Goal: Task Accomplishment & Management: Manage account settings

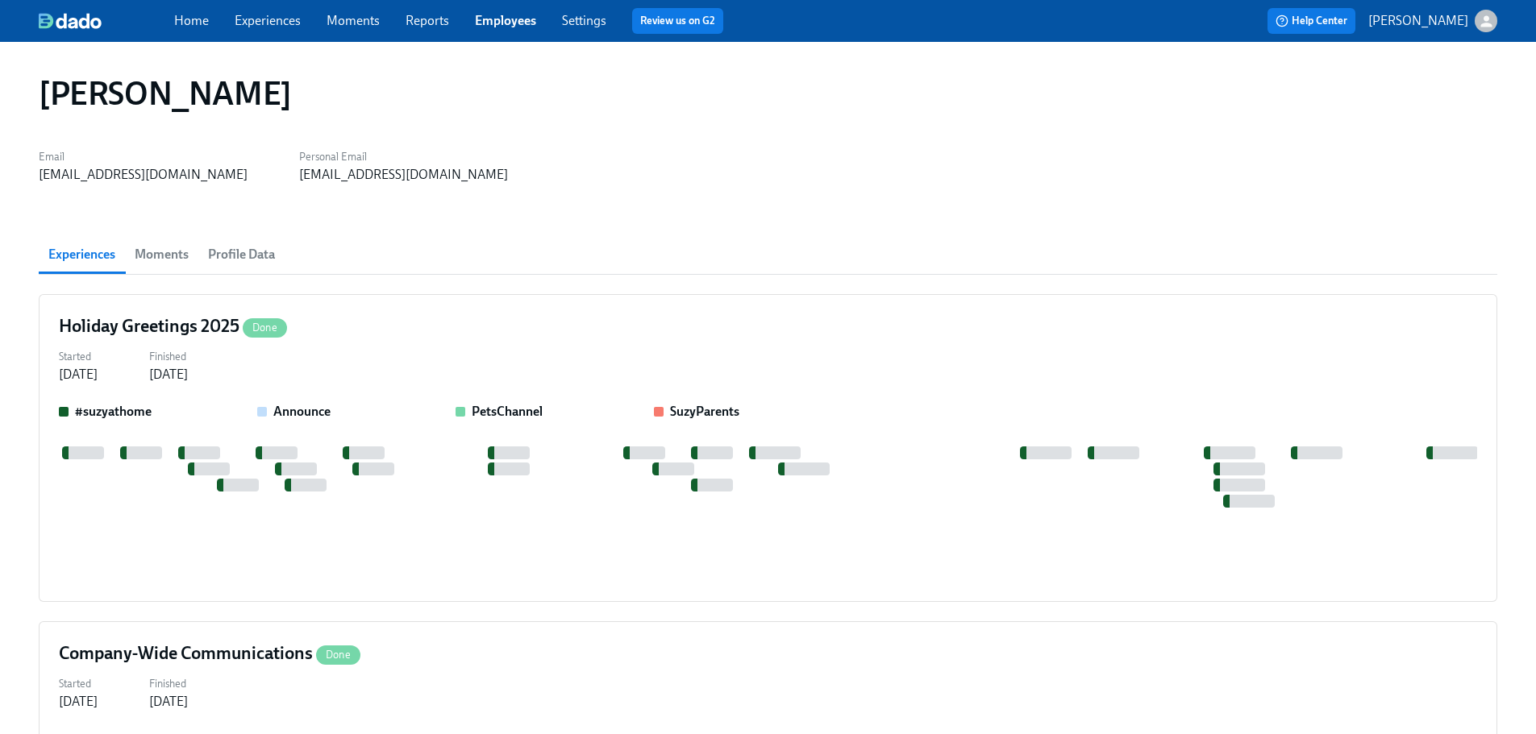
scroll to position [2822, 0]
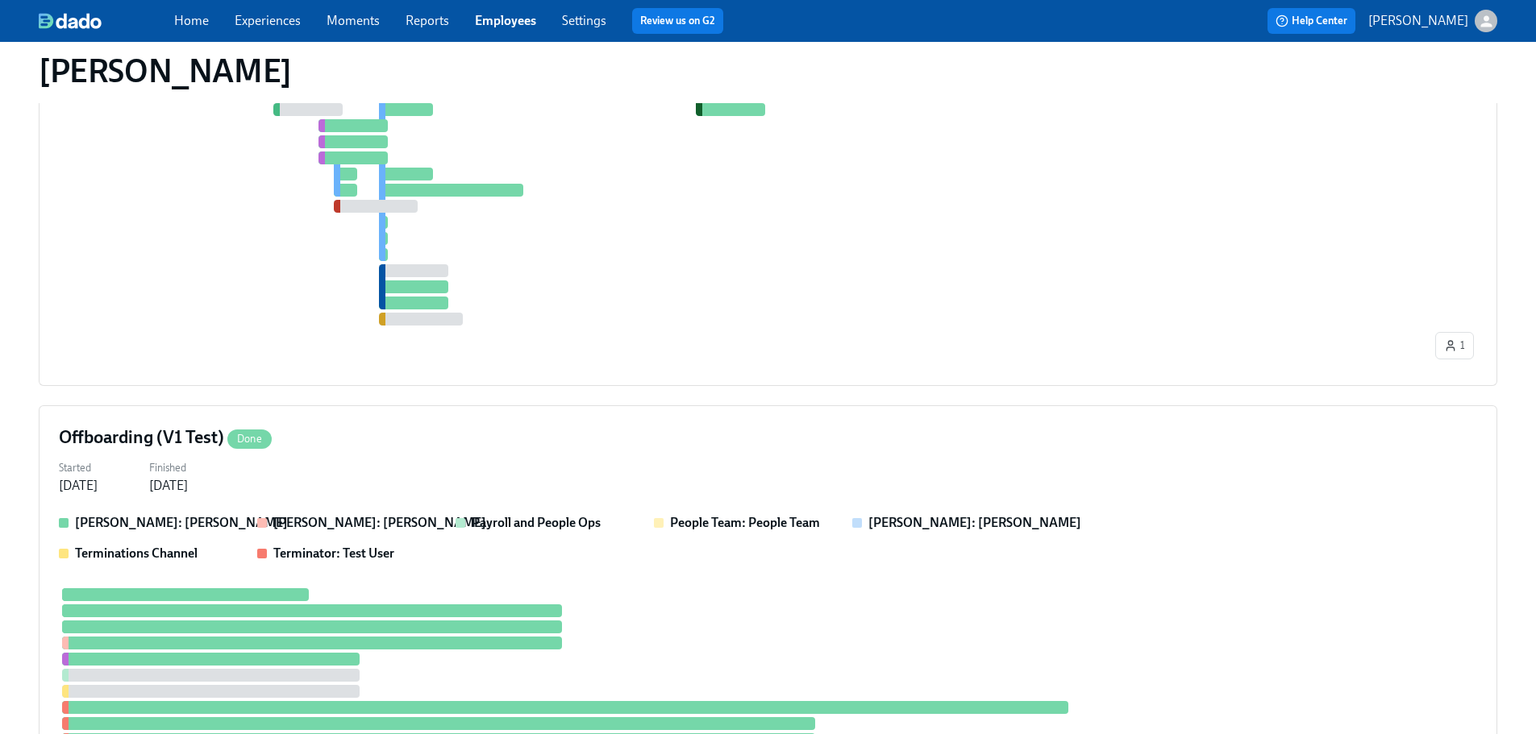
click at [197, 26] on link "Home" at bounding box center [191, 20] width 35 height 15
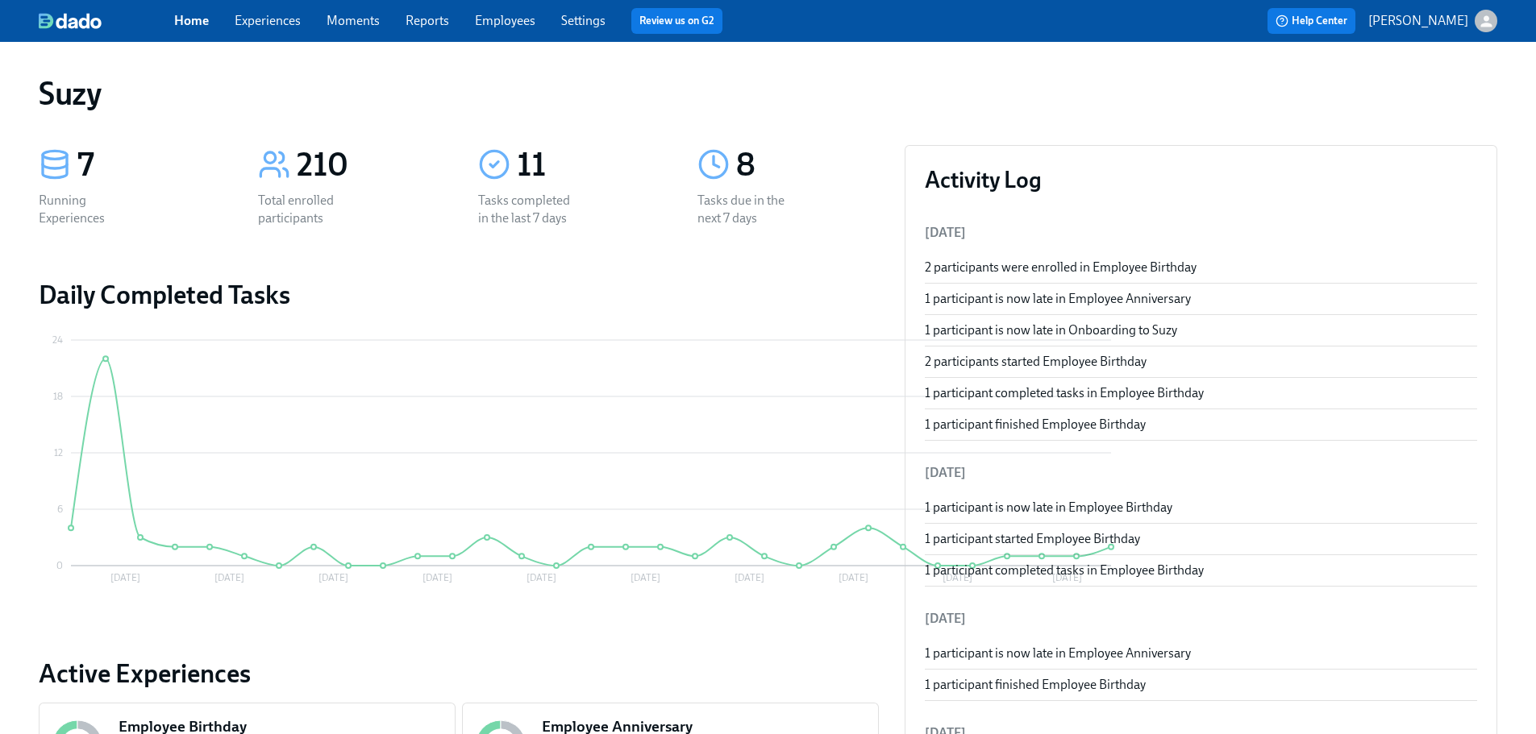
click at [494, 15] on link "Employees" at bounding box center [505, 20] width 60 height 15
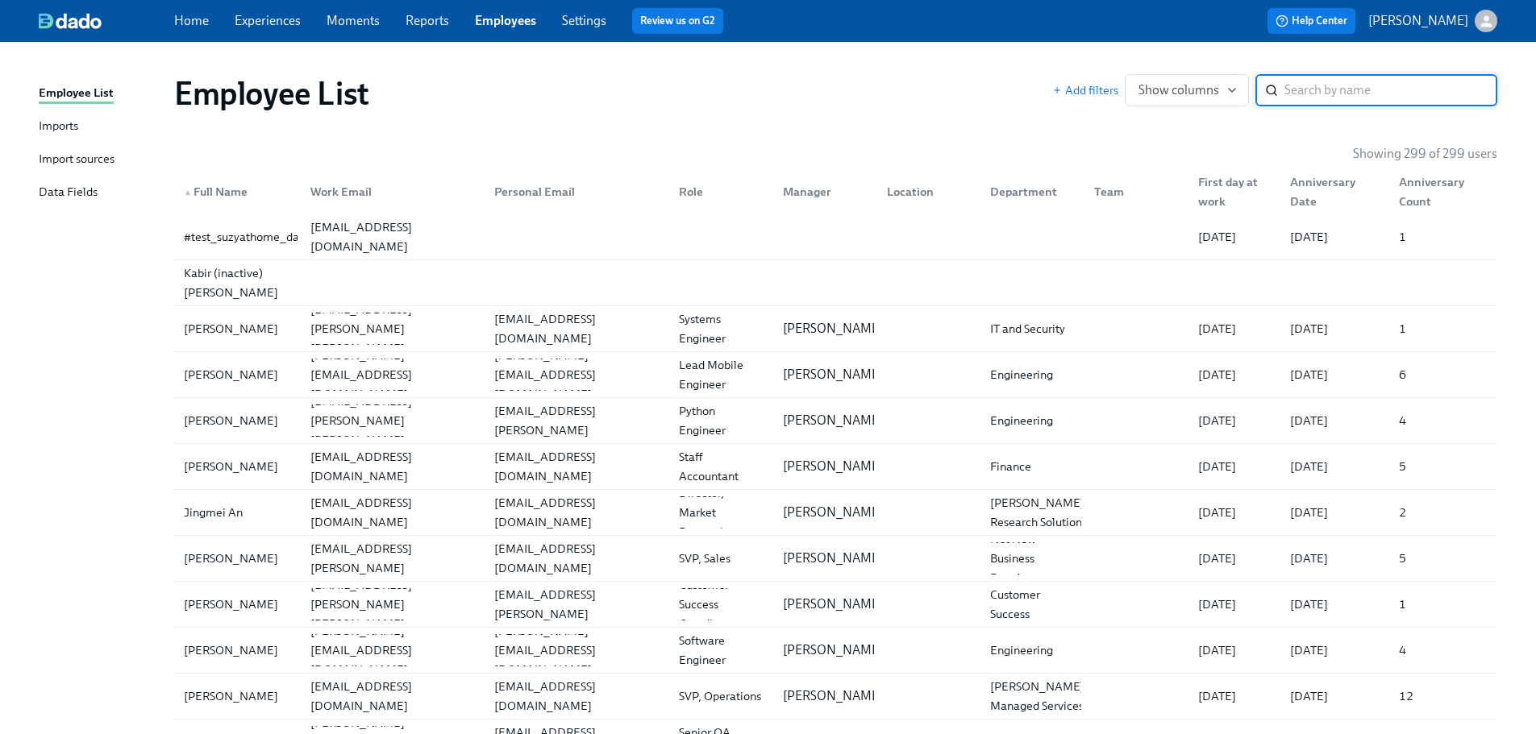
click at [1330, 94] on input "search" at bounding box center [1390, 90] width 213 height 32
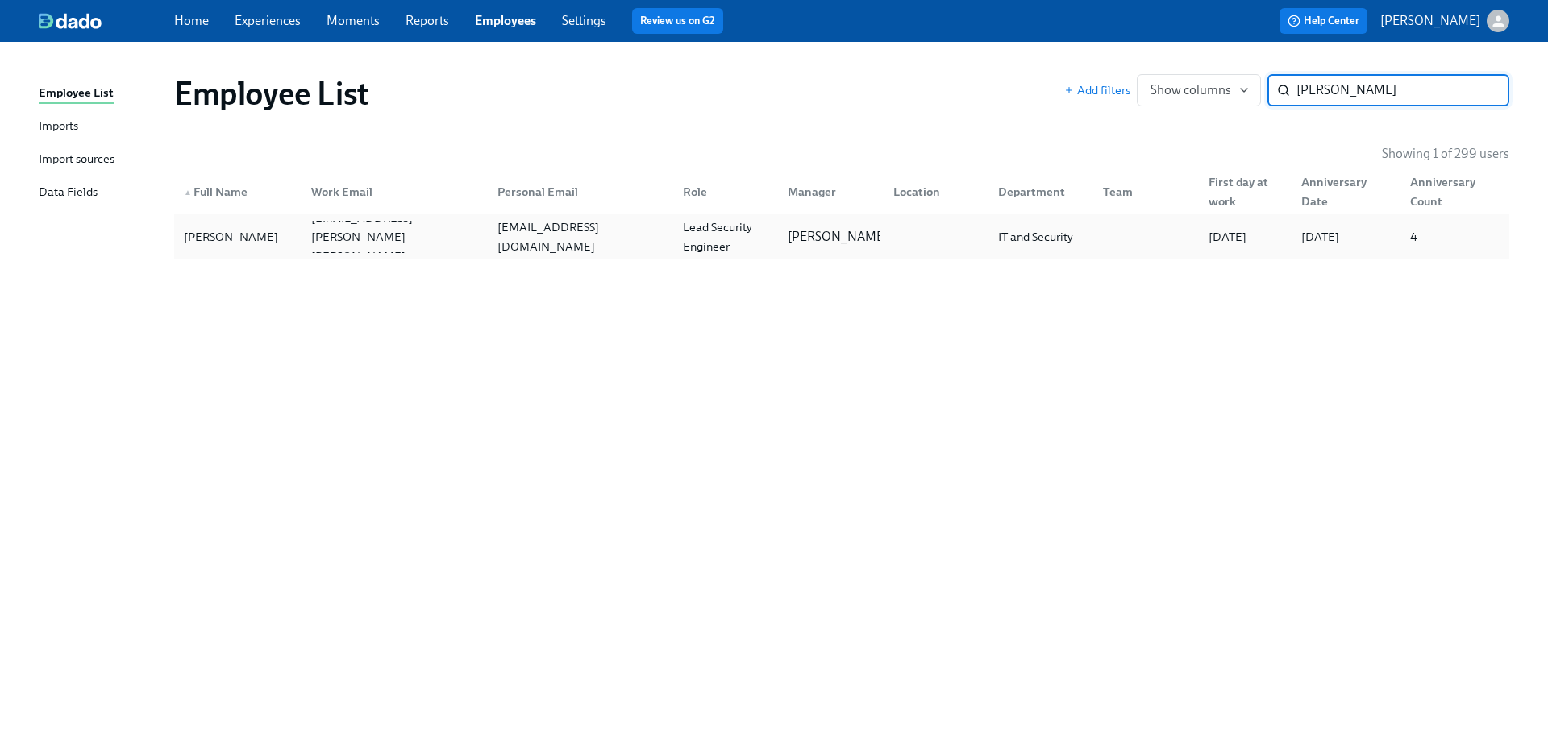
type input "[PERSON_NAME]"
click at [223, 242] on div "[PERSON_NAME]" at bounding box center [230, 236] width 107 height 19
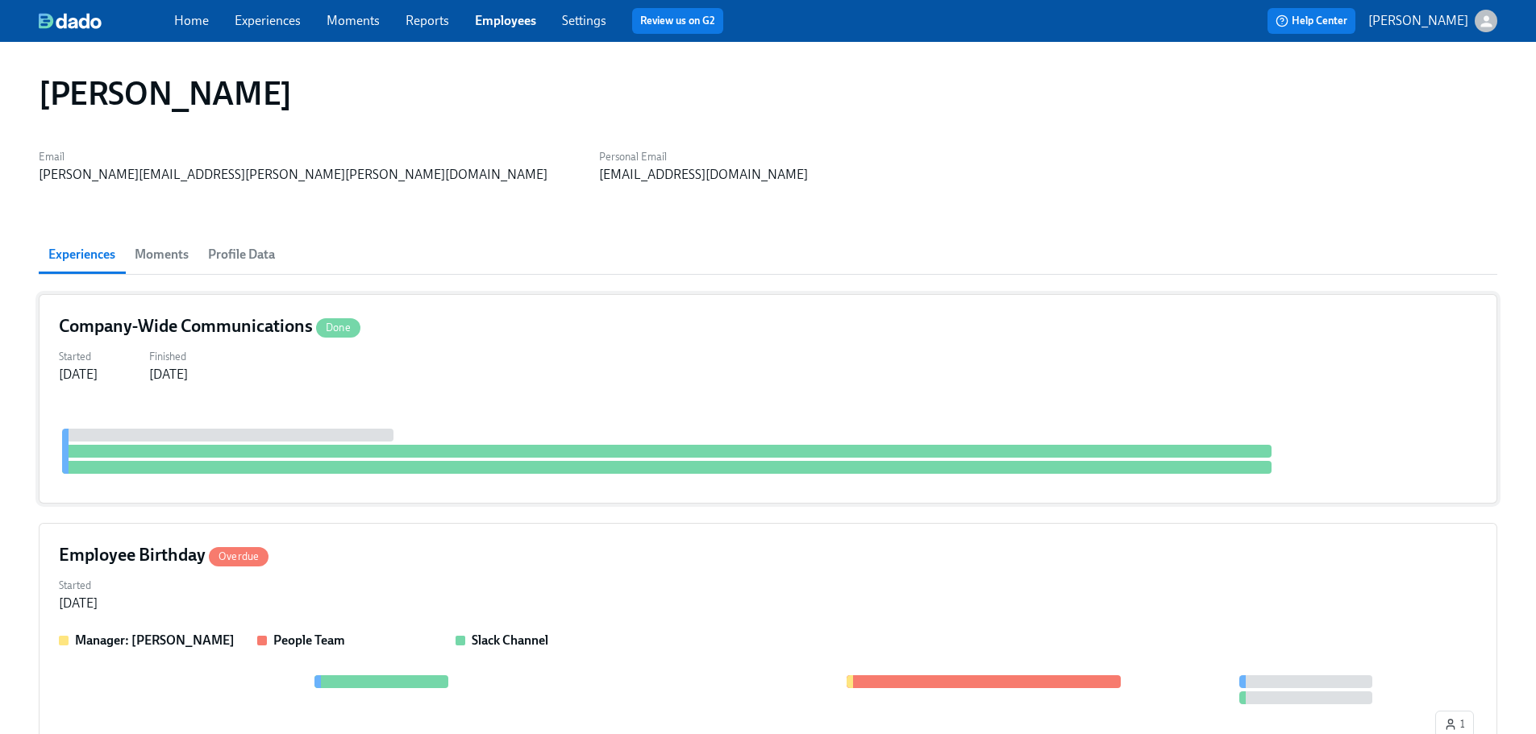
click at [493, 387] on div "Company-Wide Communications Done Started [DATE] Finished [DATE]" at bounding box center [768, 399] width 1459 height 210
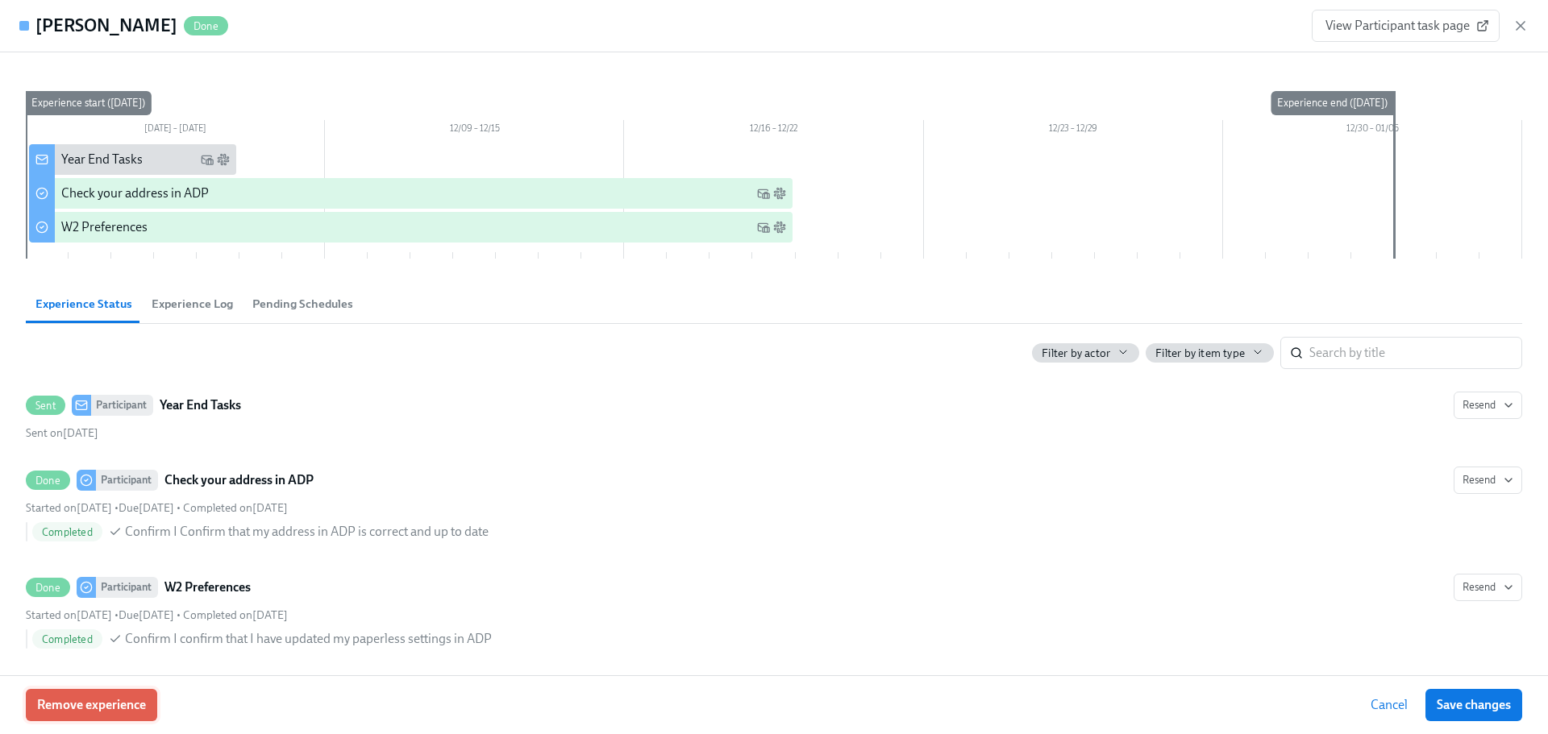
click at [131, 709] on span "Remove experience" at bounding box center [91, 705] width 109 height 16
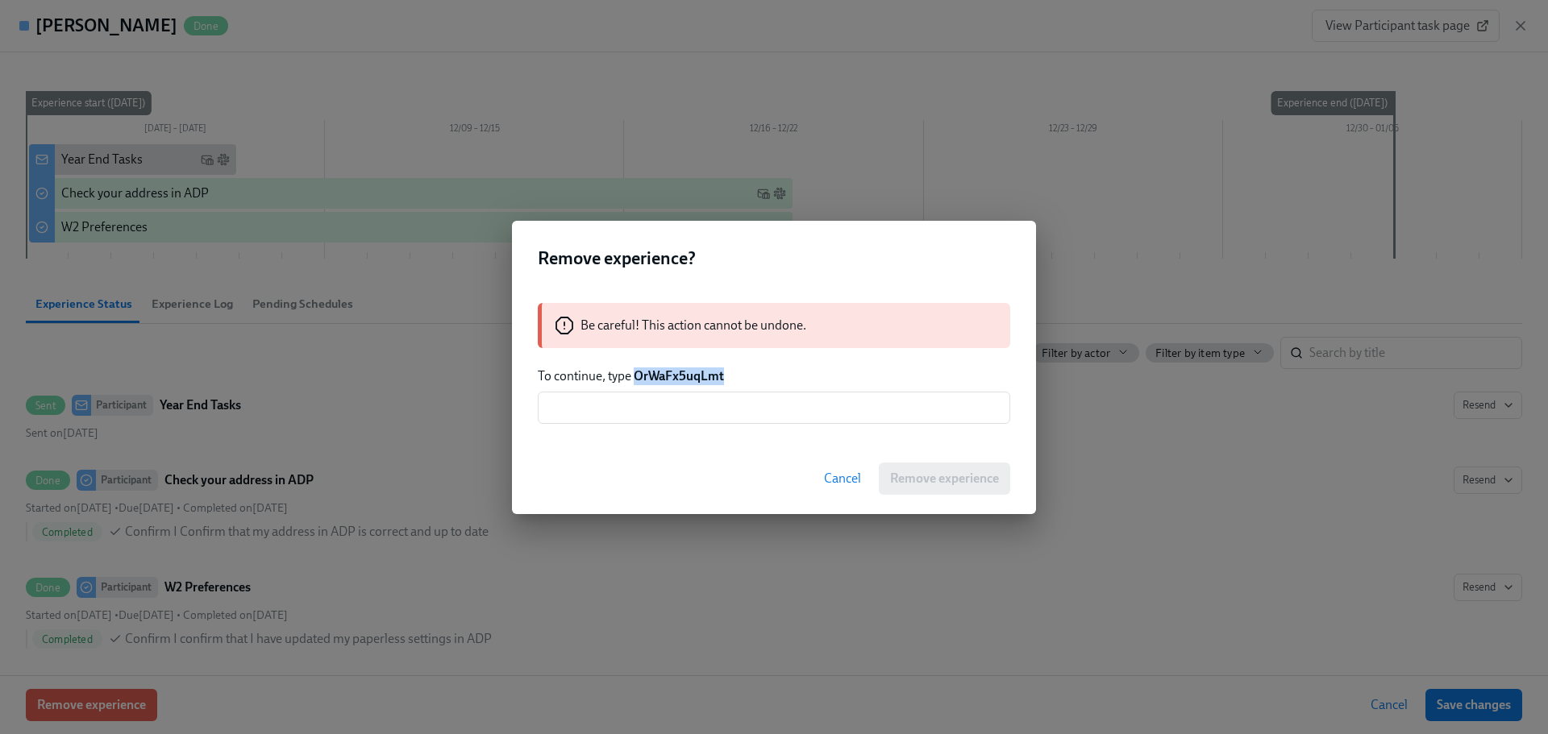
drag, startPoint x: 733, startPoint y: 379, endPoint x: 638, endPoint y: 375, distance: 95.2
click at [638, 375] on p "To continue, type OrWaFx5uqLmt" at bounding box center [774, 377] width 472 height 18
copy strong "OrWaFx5uqLmt"
drag, startPoint x: 669, startPoint y: 396, endPoint x: 670, endPoint y: 412, distance: 16.1
click at [670, 410] on input "text" at bounding box center [774, 408] width 472 height 32
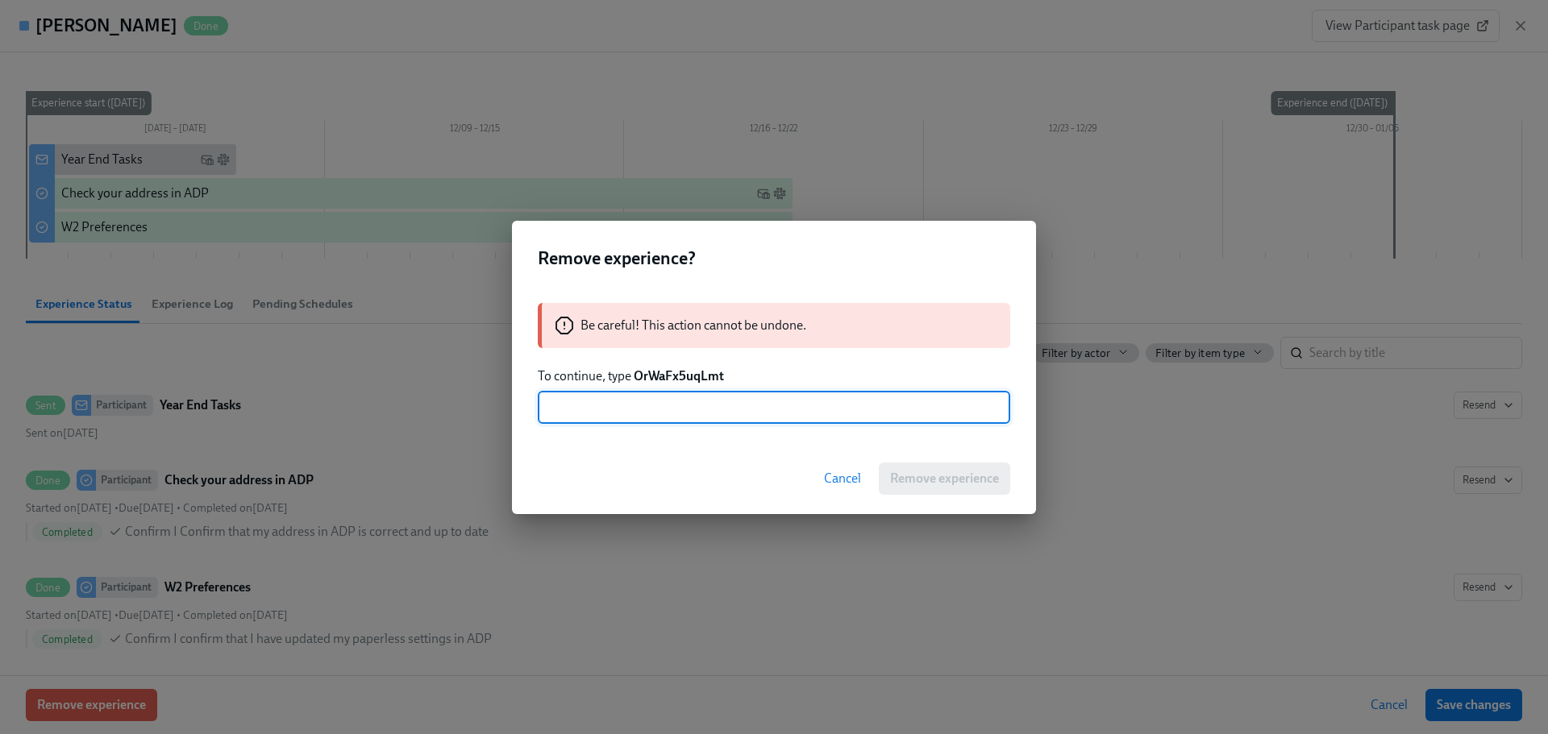
paste input "OrWaFx5uqLmt"
type input "OrWaFx5uqLmt"
click at [905, 481] on span "Remove experience" at bounding box center [944, 479] width 109 height 16
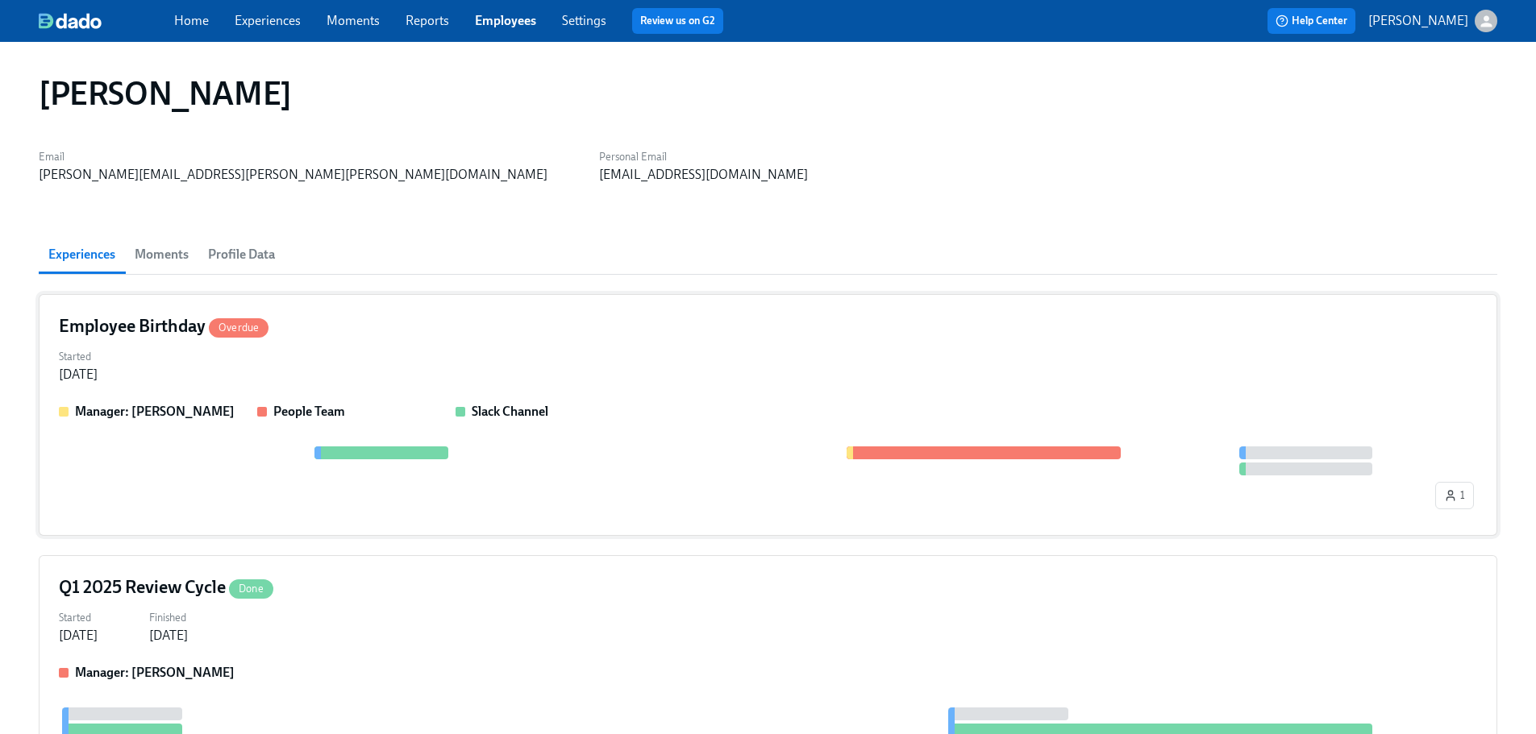
click at [226, 324] on span "Overdue" at bounding box center [239, 328] width 60 height 12
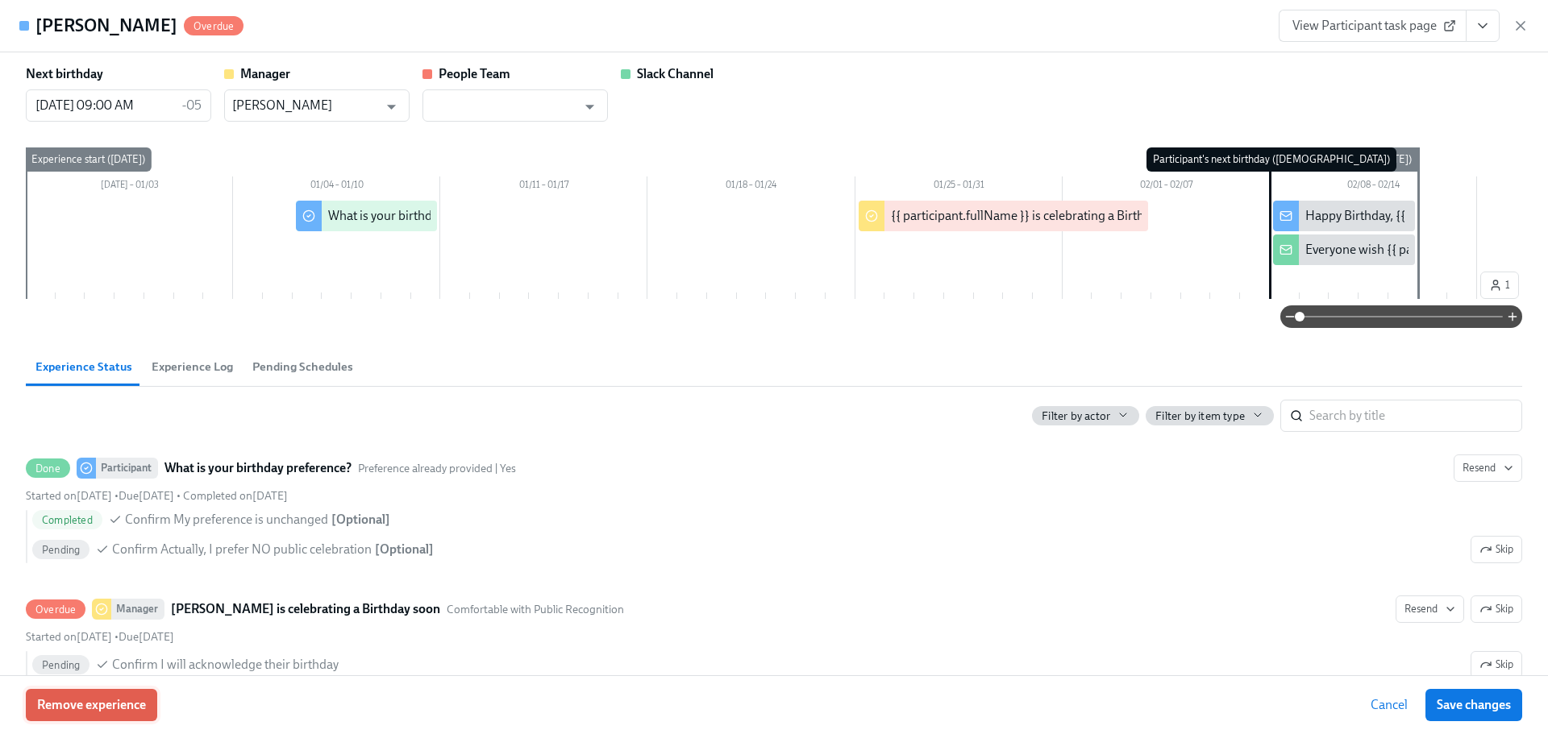
click at [131, 706] on span "Remove experience" at bounding box center [91, 705] width 109 height 16
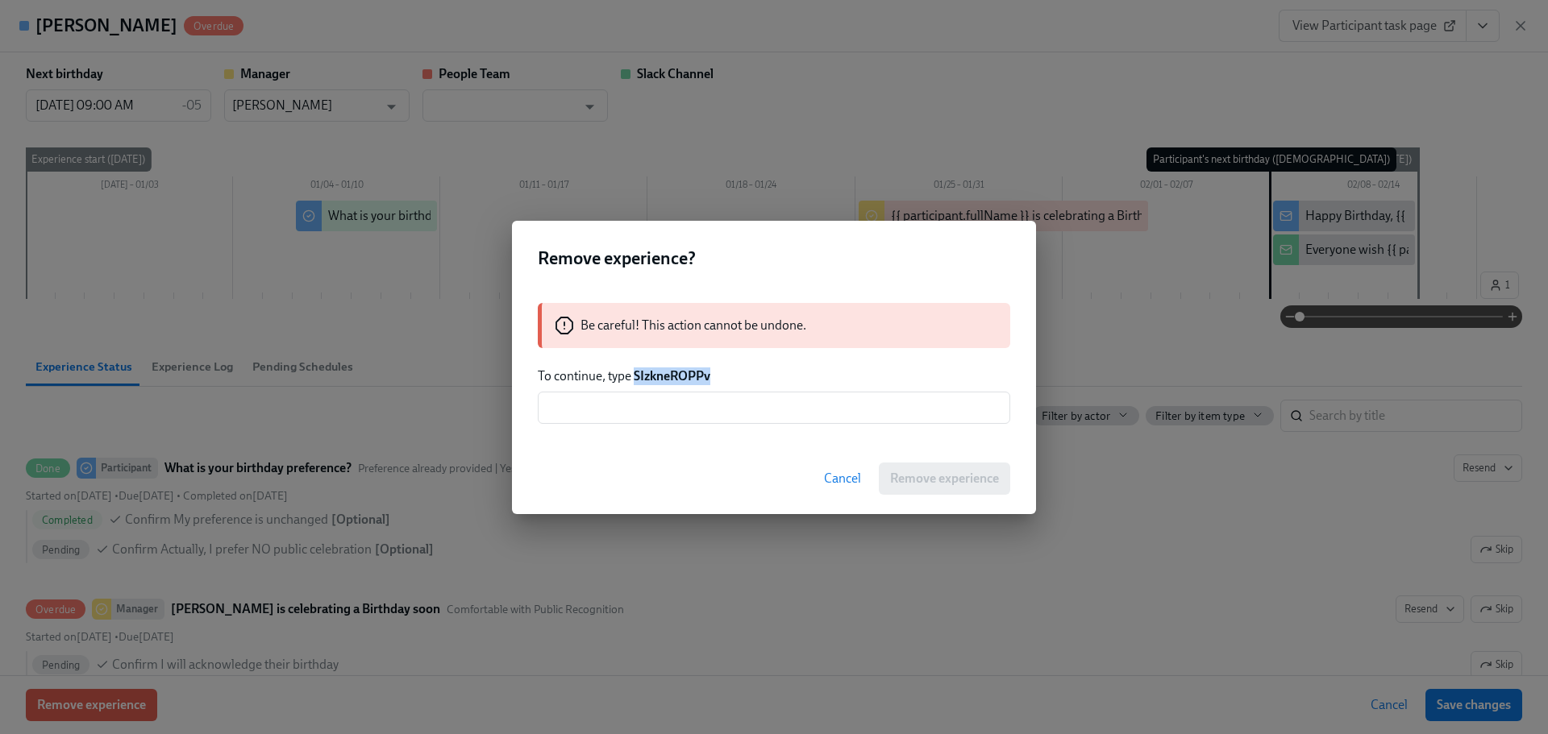
drag, startPoint x: 702, startPoint y: 381, endPoint x: 635, endPoint y: 383, distance: 67.8
click at [635, 383] on p "To continue, type SIzkneROPPv" at bounding box center [774, 377] width 472 height 18
copy strong "SIzkneROPPv"
click at [695, 409] on input "text" at bounding box center [774, 408] width 472 height 32
paste input "SIzkneROPPv"
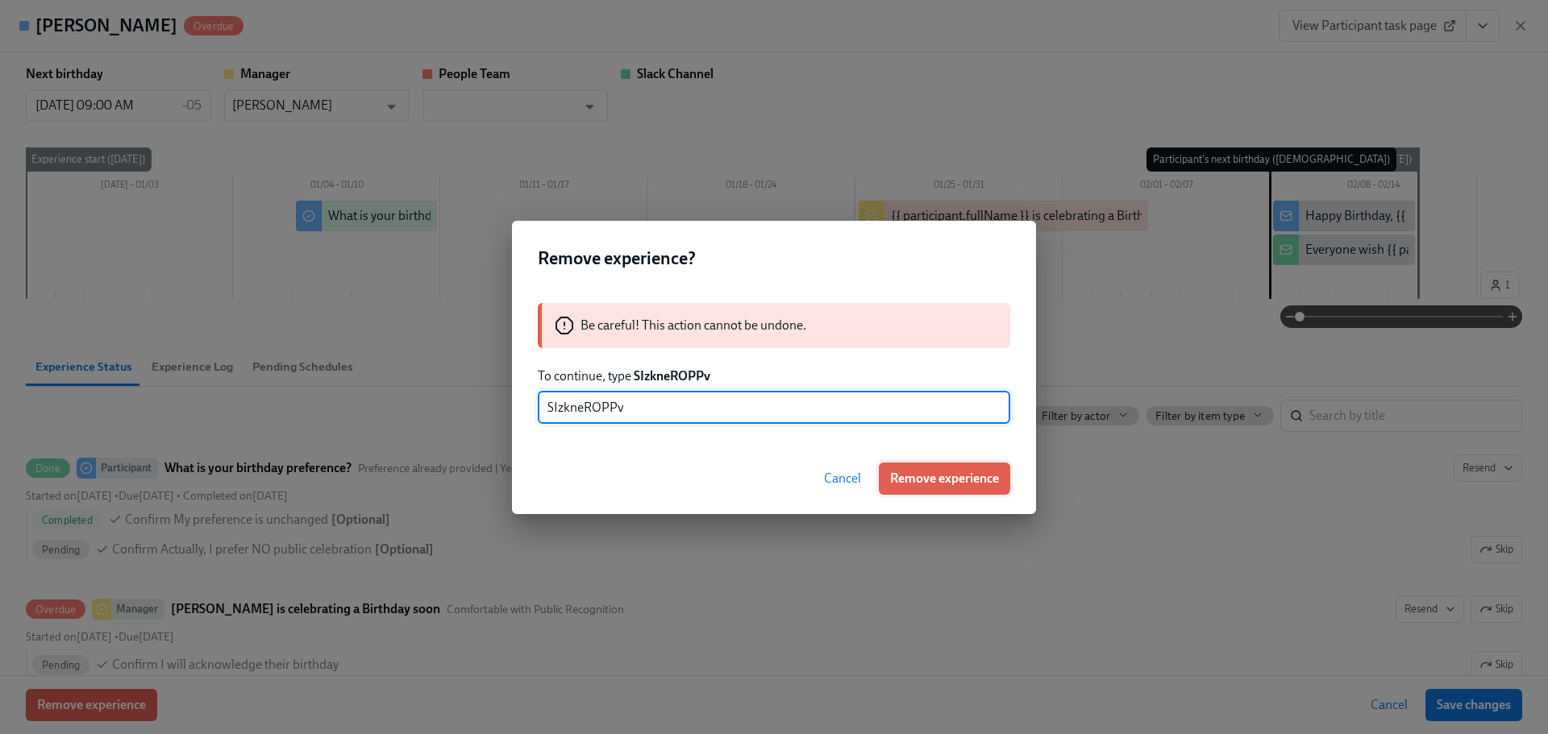
type input "SIzkneROPPv"
click at [947, 477] on span "Remove experience" at bounding box center [944, 479] width 109 height 16
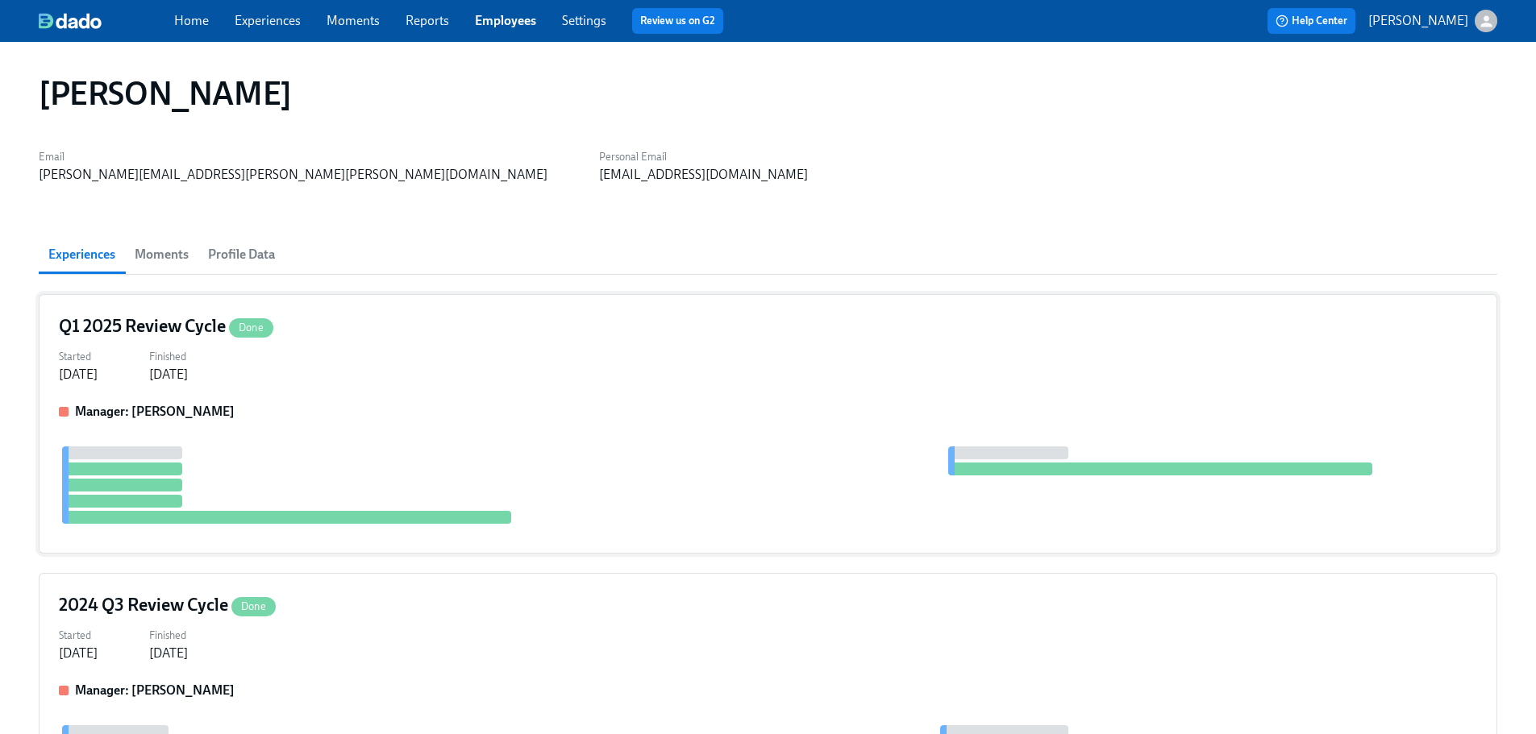
click at [362, 327] on div "Q1 2025 Review Cycle Done" at bounding box center [768, 326] width 1418 height 24
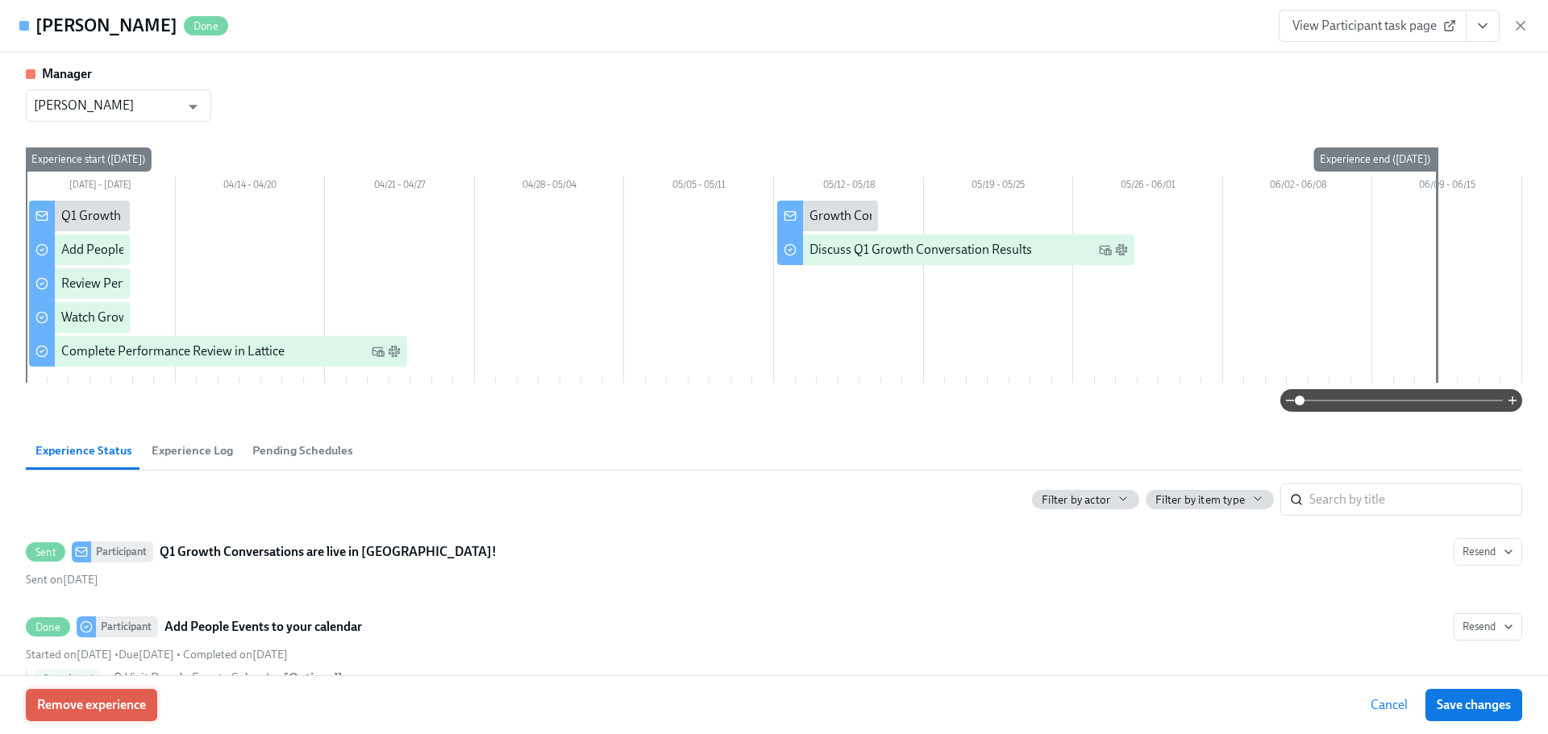
click at [105, 695] on button "Remove experience" at bounding box center [91, 705] width 131 height 32
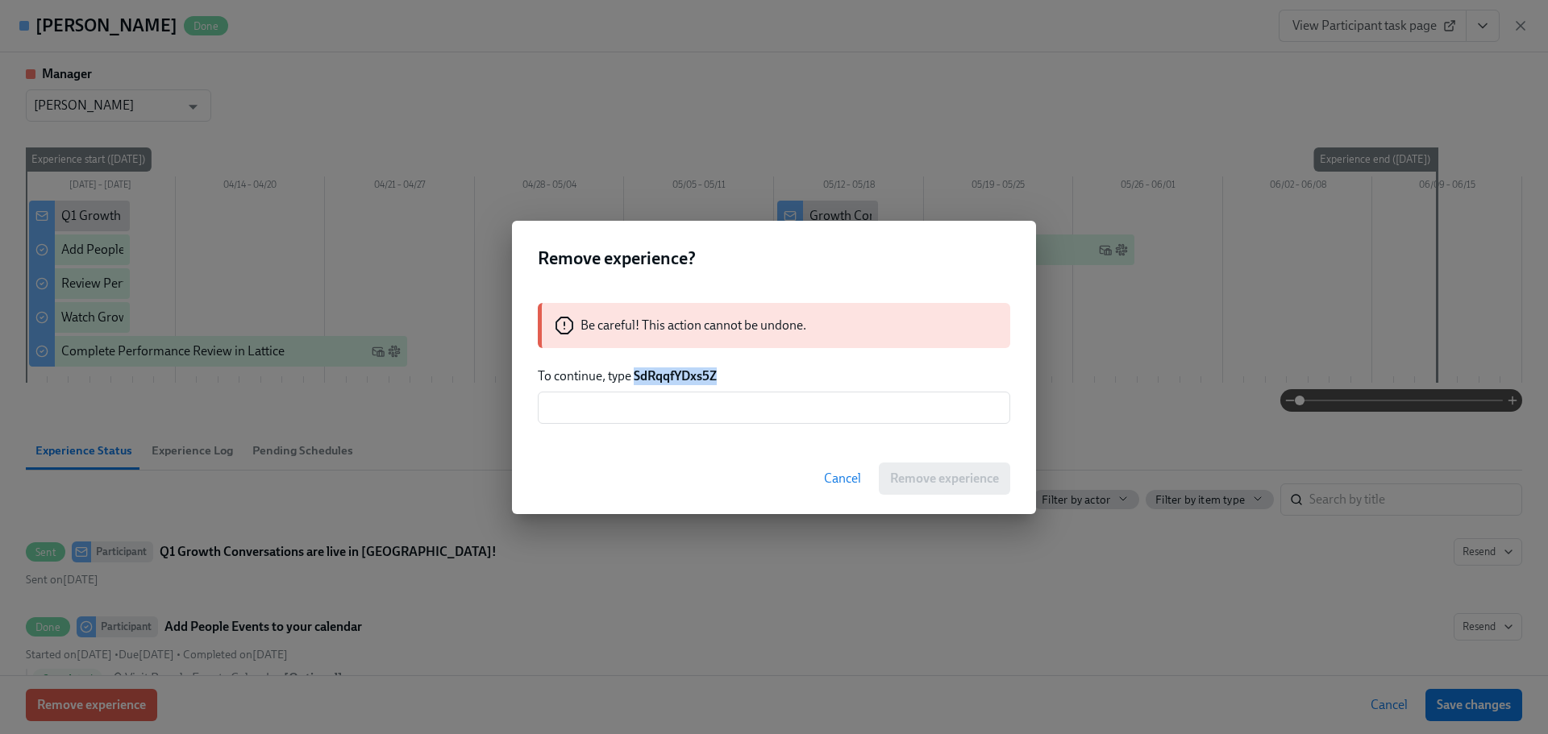
drag, startPoint x: 721, startPoint y: 378, endPoint x: 635, endPoint y: 385, distance: 85.7
click at [635, 385] on p "To continue, type SdRqqfYDxs5Z" at bounding box center [774, 377] width 472 height 18
copy strong "SdRqqfYDxs5Z"
click at [730, 400] on input "text" at bounding box center [774, 408] width 472 height 32
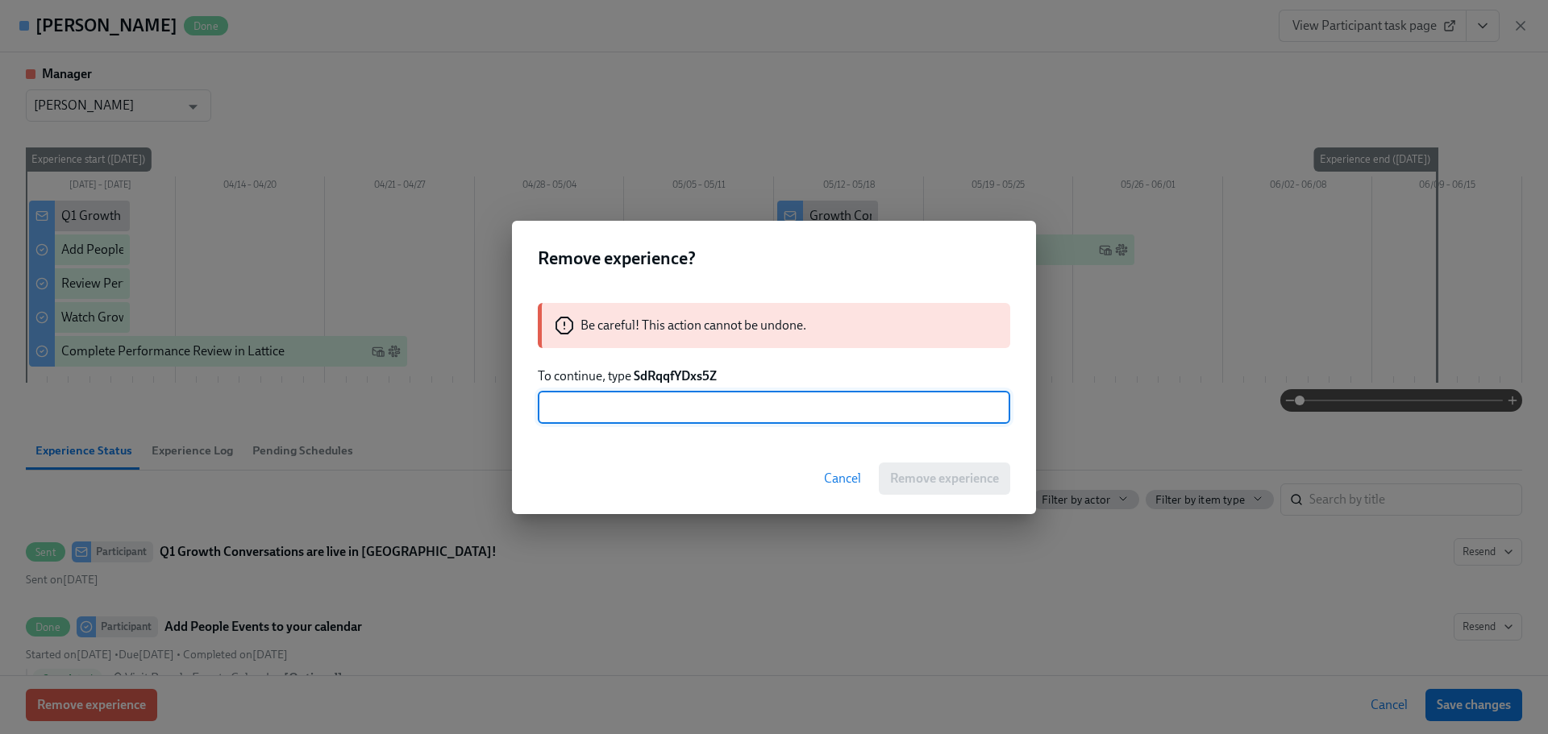
paste input "SdRqqfYDxs5Z"
type input "SdRqqfYDxs5Z"
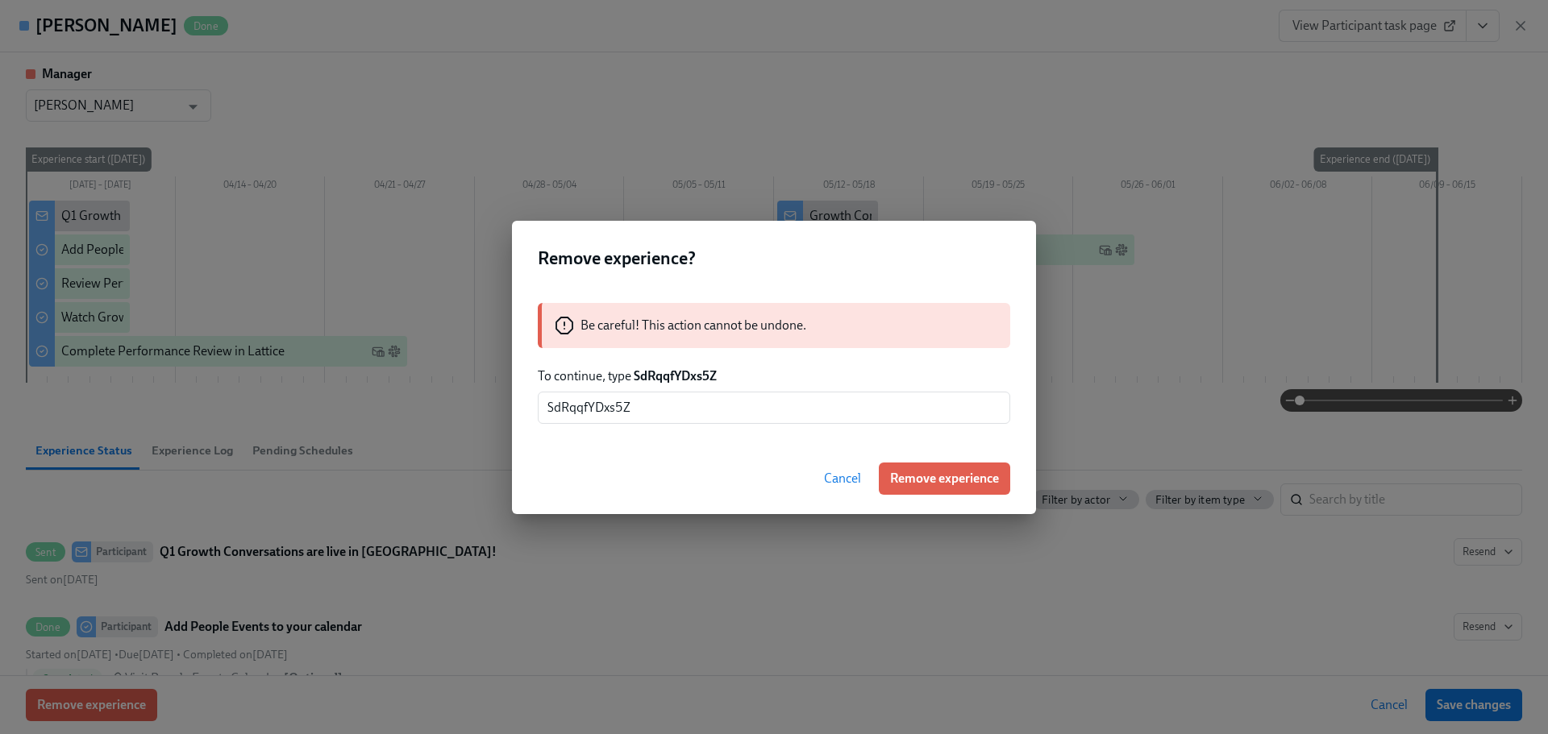
click at [933, 481] on span "Remove experience" at bounding box center [944, 479] width 109 height 16
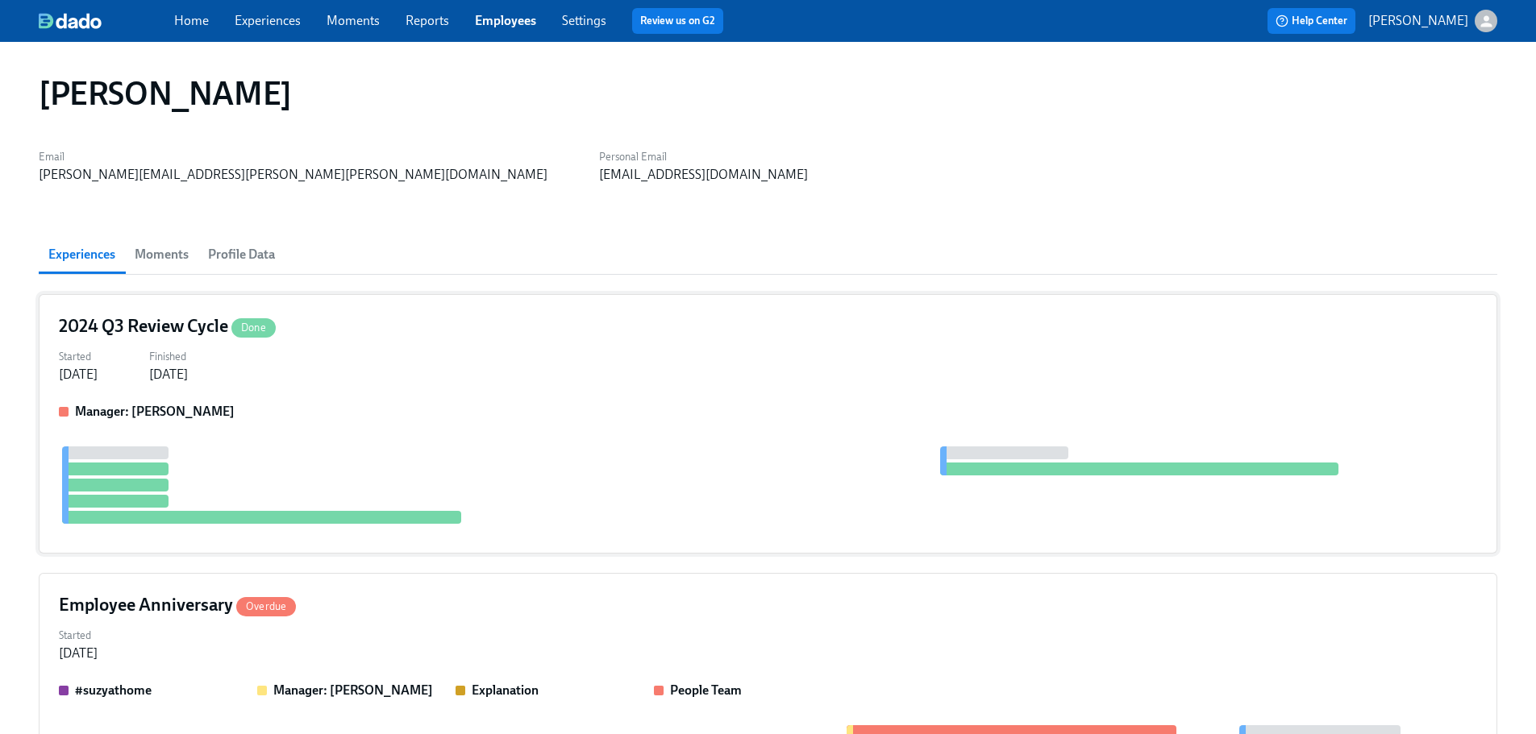
click at [406, 425] on div "Manager: [PERSON_NAME]" at bounding box center [768, 468] width 1418 height 131
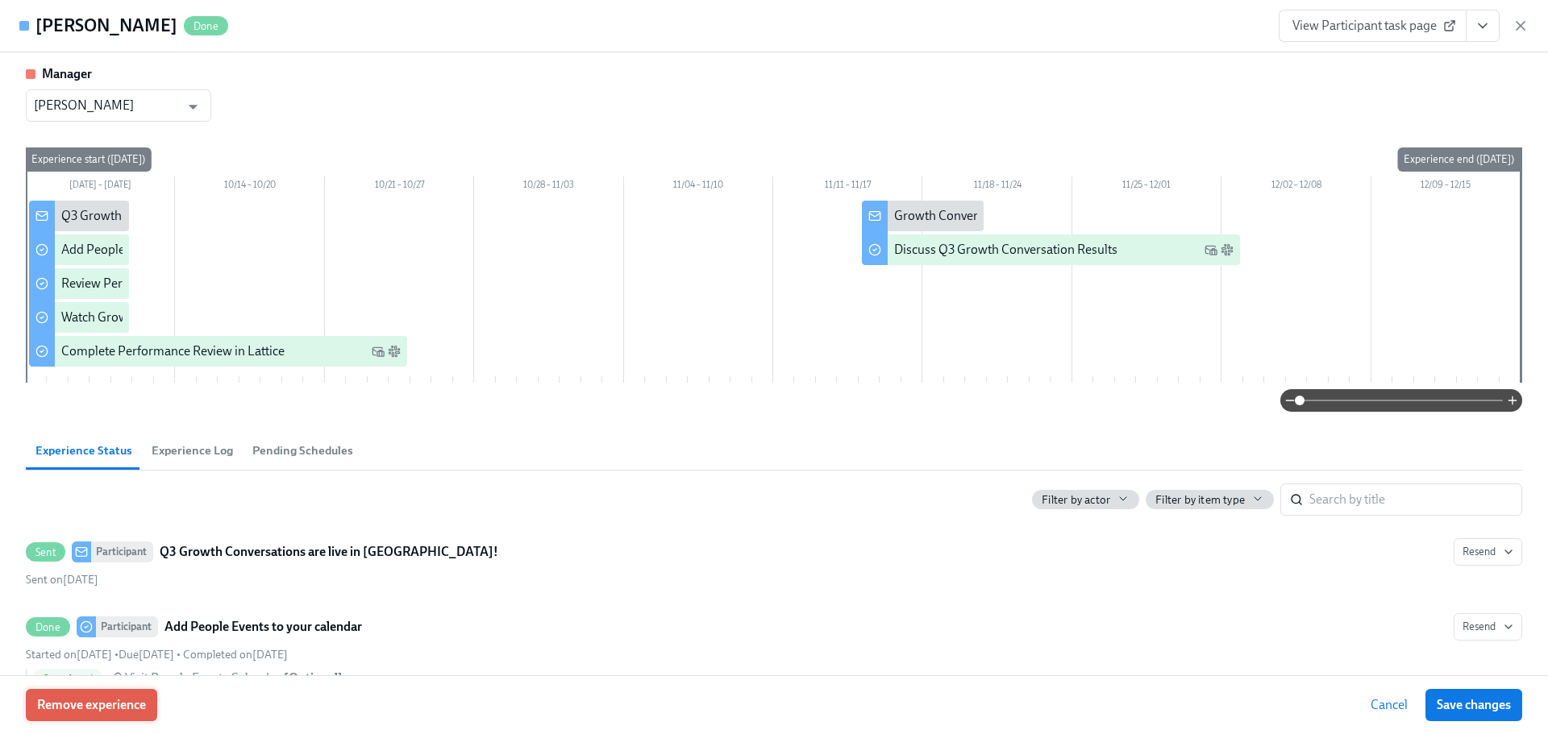
click at [119, 715] on button "Remove experience" at bounding box center [91, 705] width 131 height 32
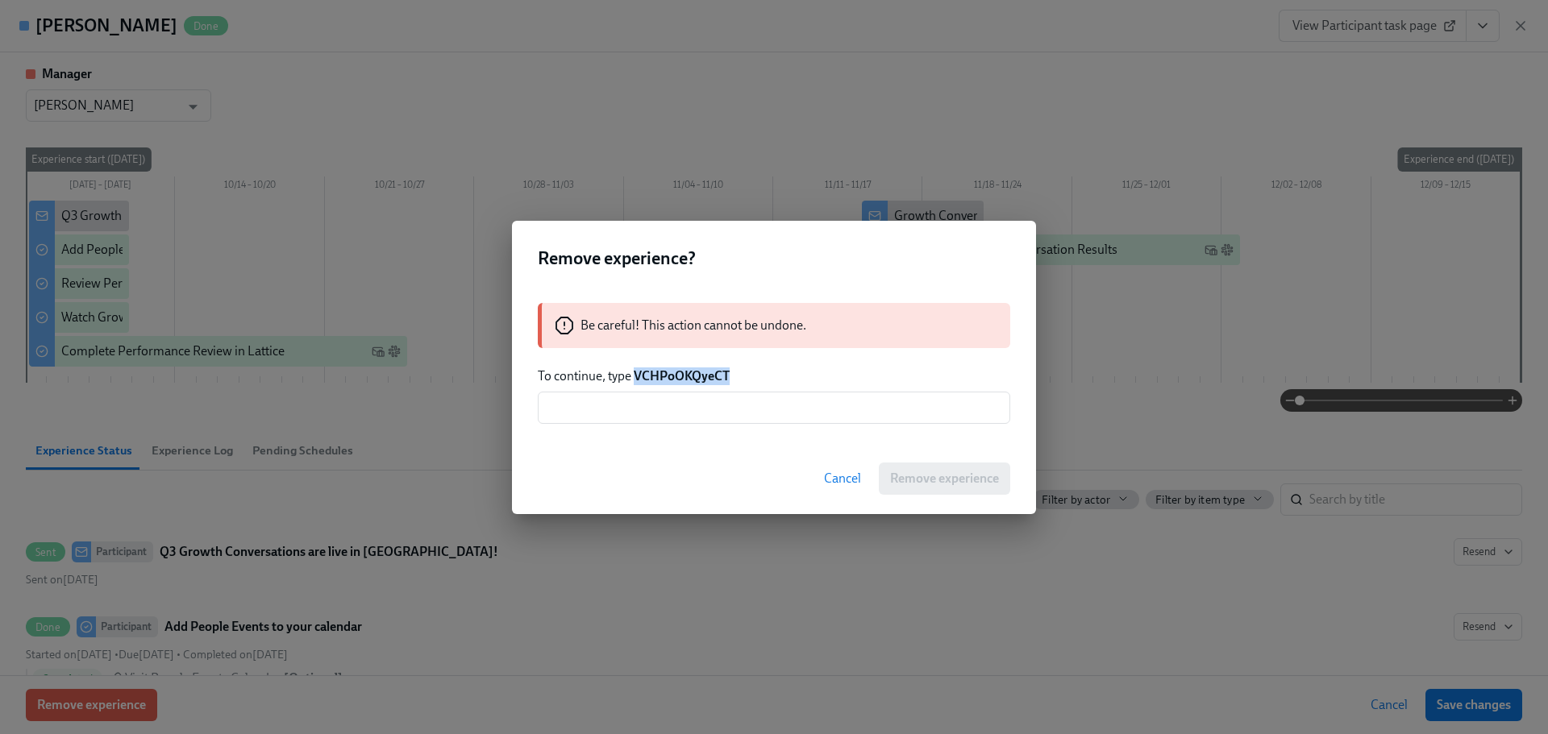
drag, startPoint x: 733, startPoint y: 375, endPoint x: 636, endPoint y: 376, distance: 96.8
click at [636, 376] on p "To continue, type VCHPoOKQyeCT" at bounding box center [774, 377] width 472 height 18
copy strong "VCHPoOKQyeCT"
click at [643, 414] on input "text" at bounding box center [774, 408] width 472 height 32
paste input "VCHPoOKQyeCT"
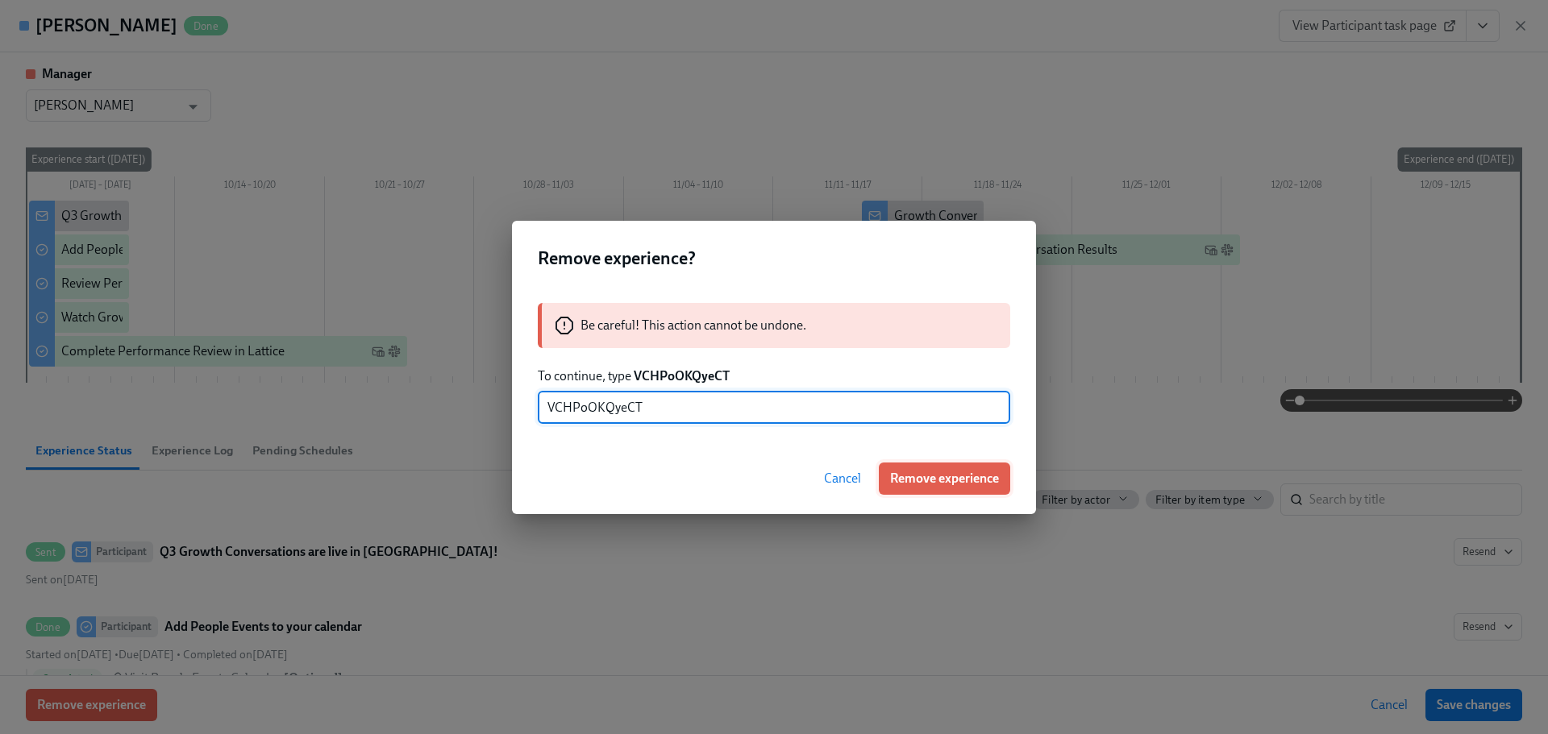
type input "VCHPoOKQyeCT"
click at [906, 466] on button "Remove experience" at bounding box center [944, 479] width 131 height 32
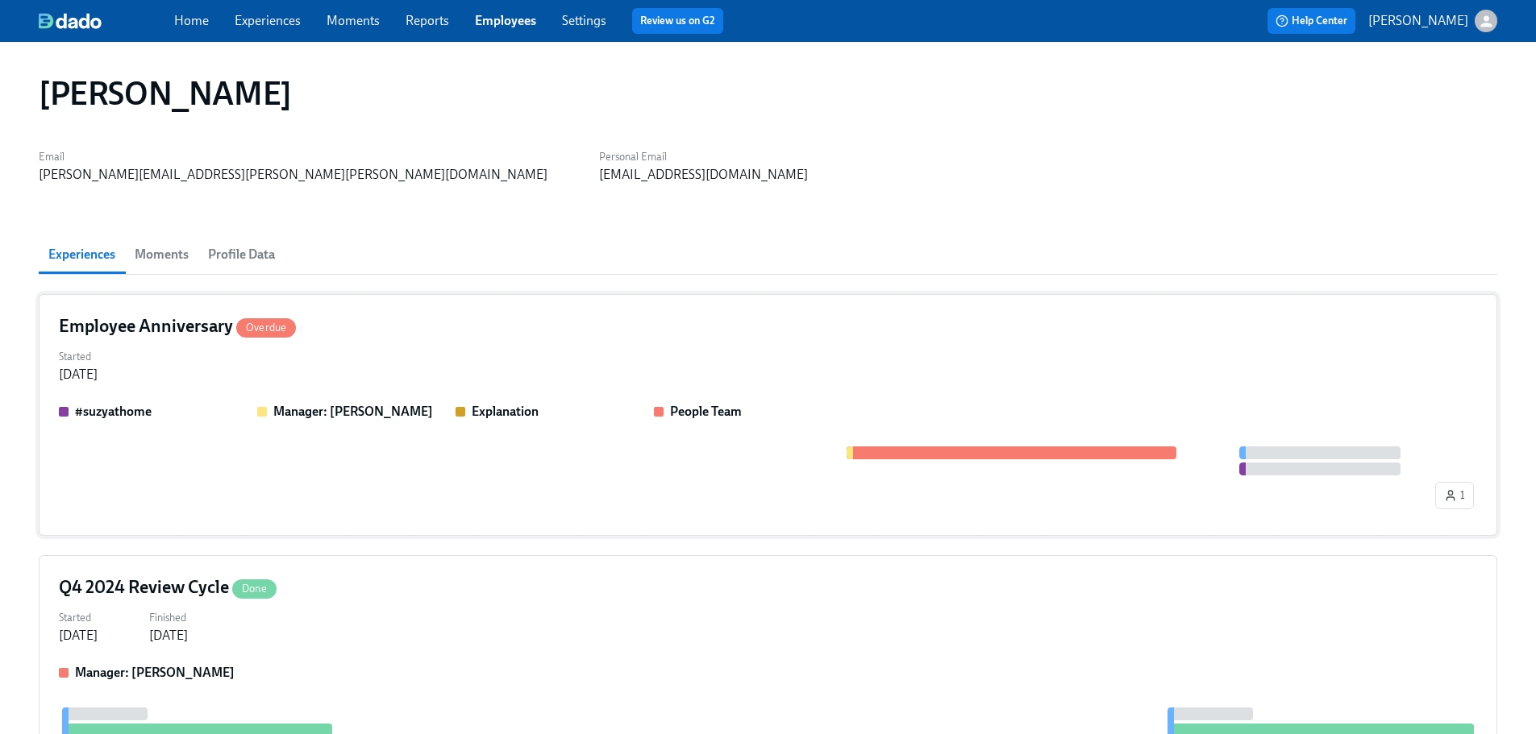
click at [395, 360] on div "Started [DATE]" at bounding box center [768, 364] width 1418 height 39
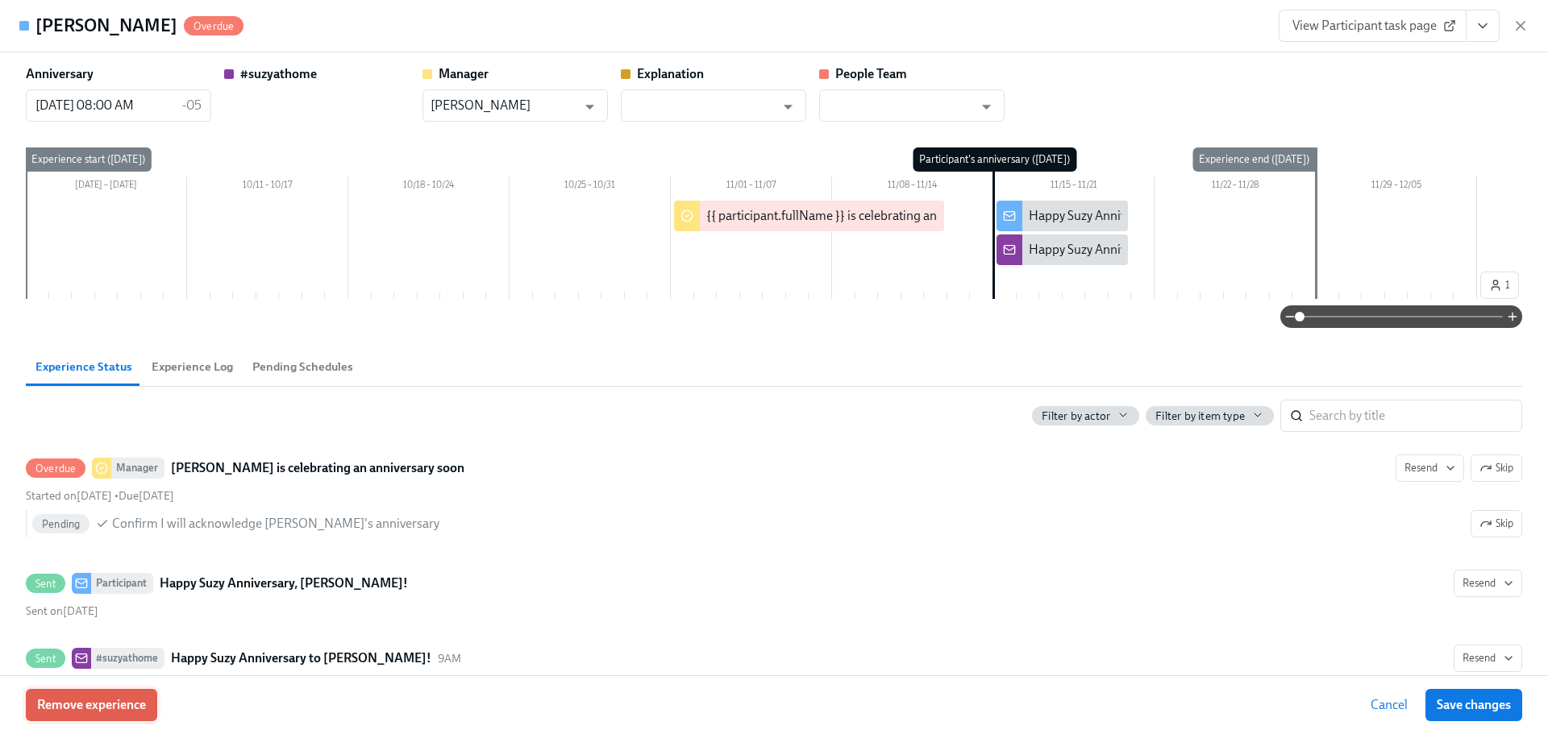
click at [140, 709] on span "Remove experience" at bounding box center [91, 705] width 109 height 16
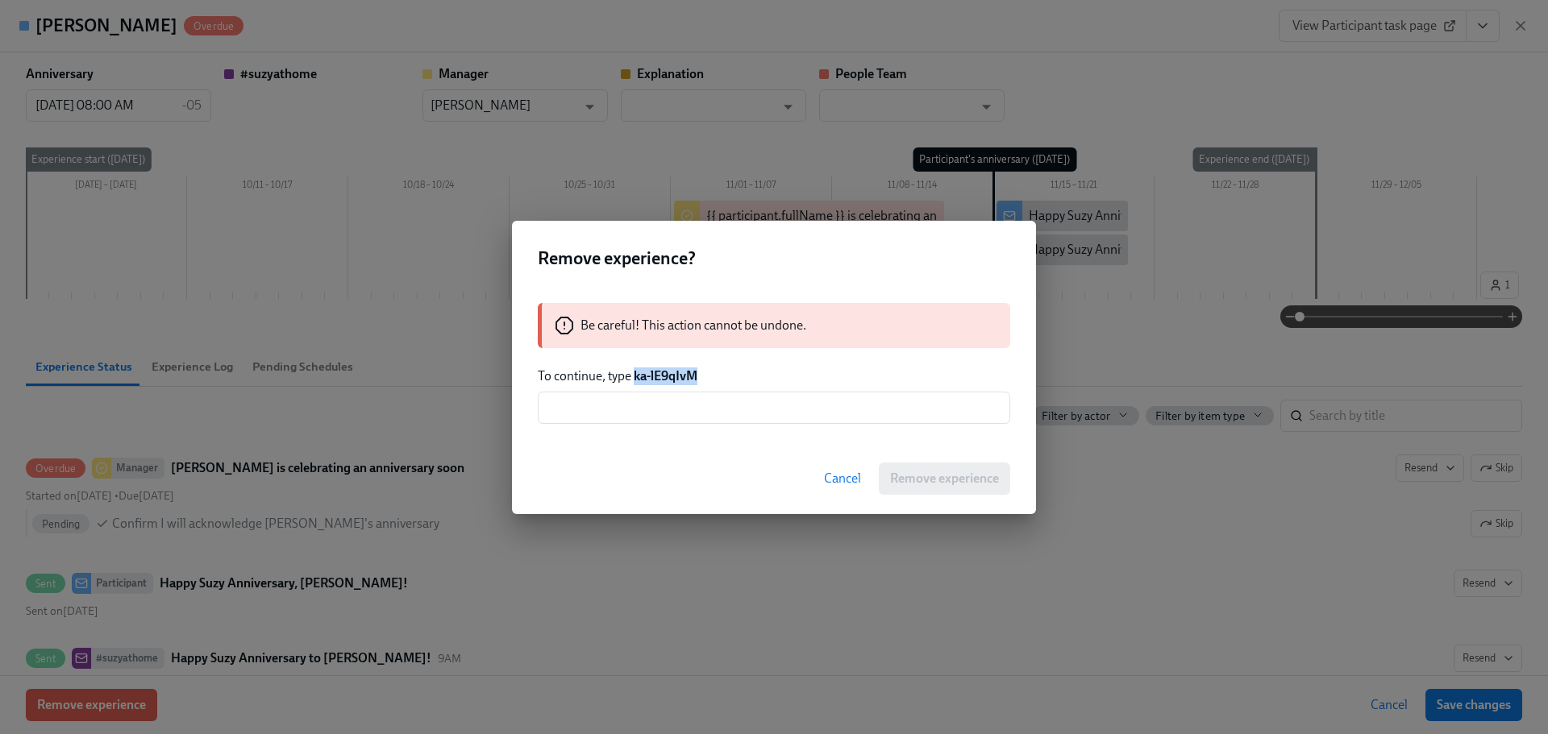
drag, startPoint x: 669, startPoint y: 376, endPoint x: 635, endPoint y: 379, distance: 34.0
click at [635, 379] on p "To continue, type ka-lE9qIvM" at bounding box center [774, 377] width 472 height 18
copy strong "ka-lE9qIvM"
click at [685, 406] on input "text" at bounding box center [774, 408] width 472 height 32
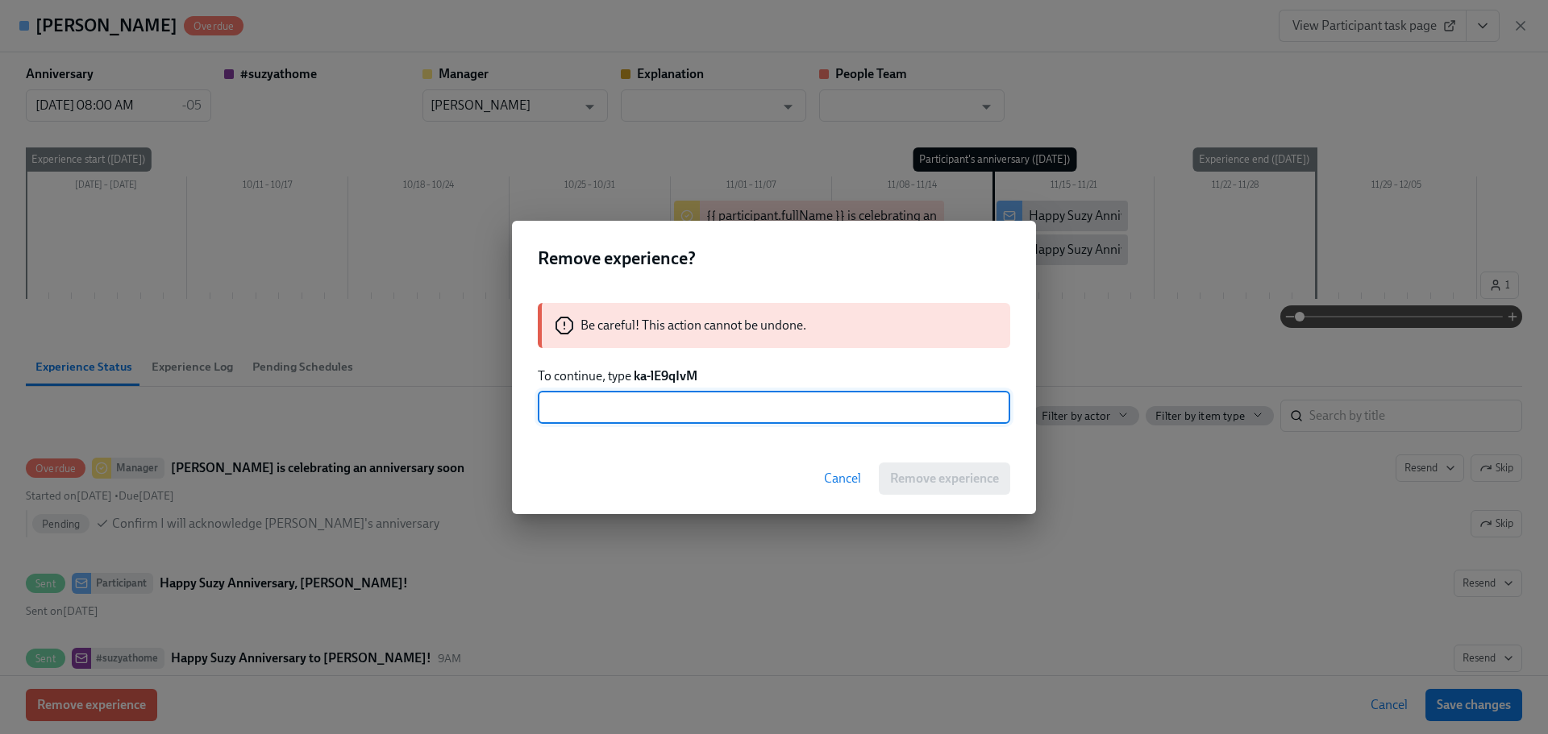
paste input "ka-lE9qIvM"
type input "ka-lE9qIvM"
click at [930, 482] on span "Remove experience" at bounding box center [944, 479] width 109 height 16
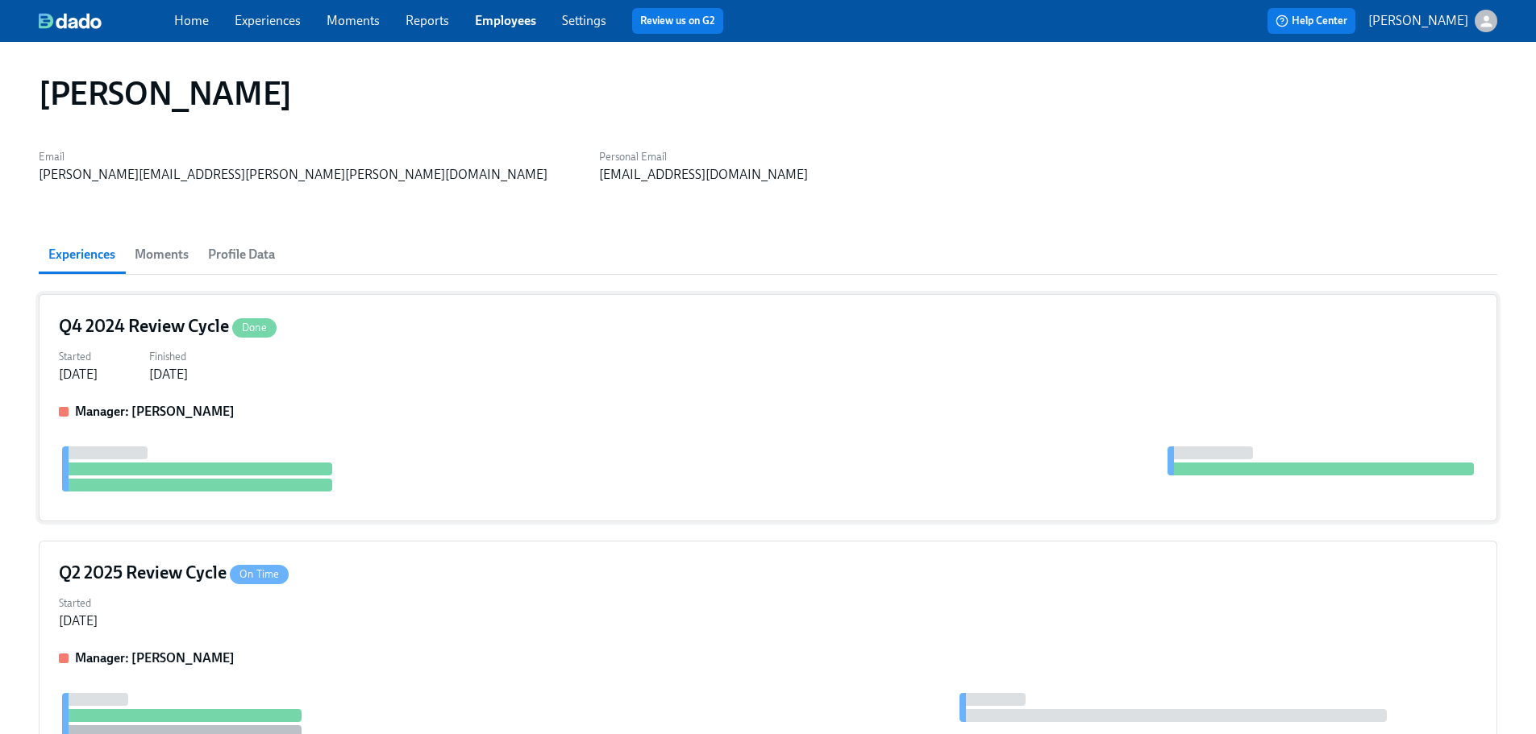
click at [474, 400] on div "Q4 2024 Review Cycle Done Started [DATE] Finished [DATE] Manager: [PERSON_NAME]" at bounding box center [768, 407] width 1459 height 227
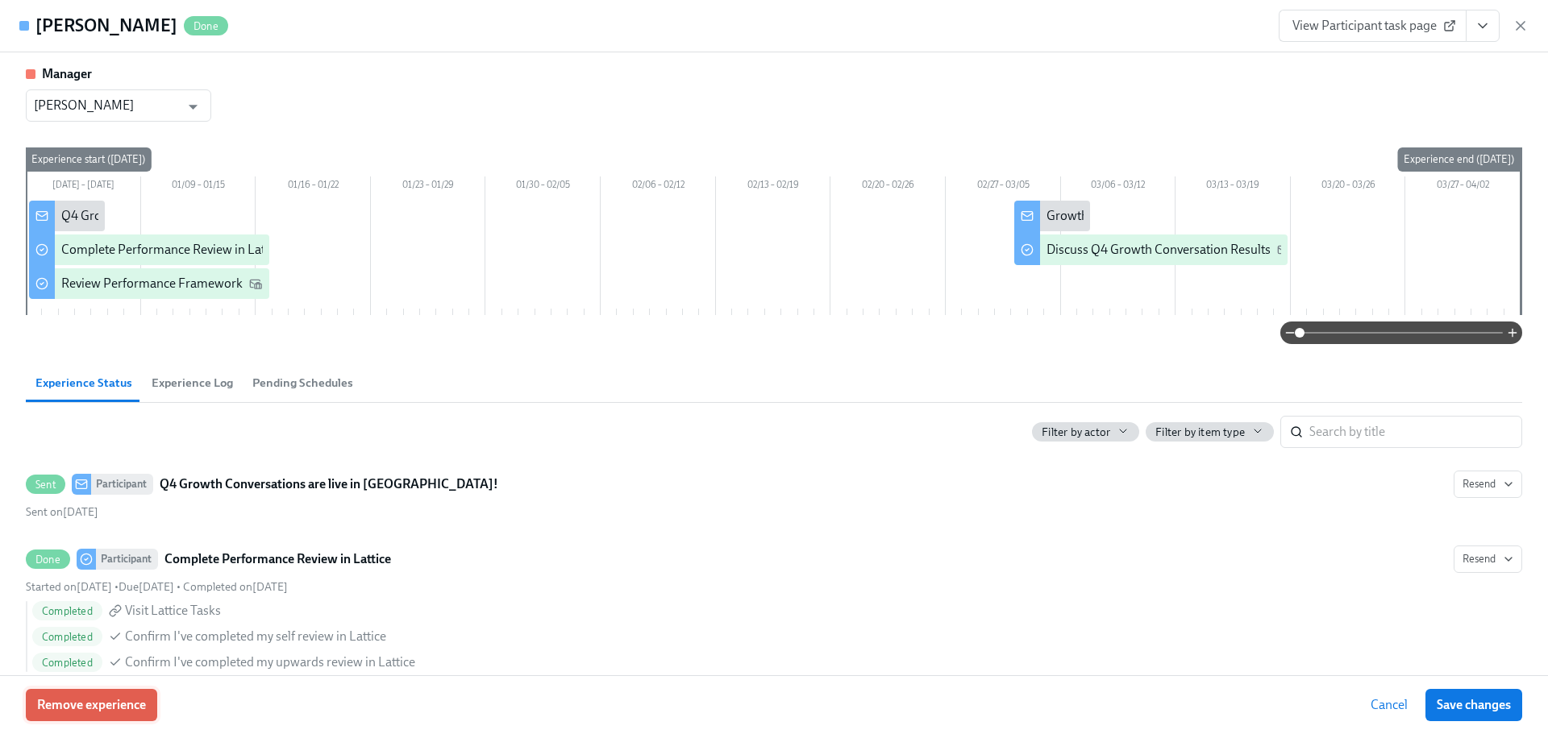
click at [130, 703] on span "Remove experience" at bounding box center [91, 705] width 109 height 16
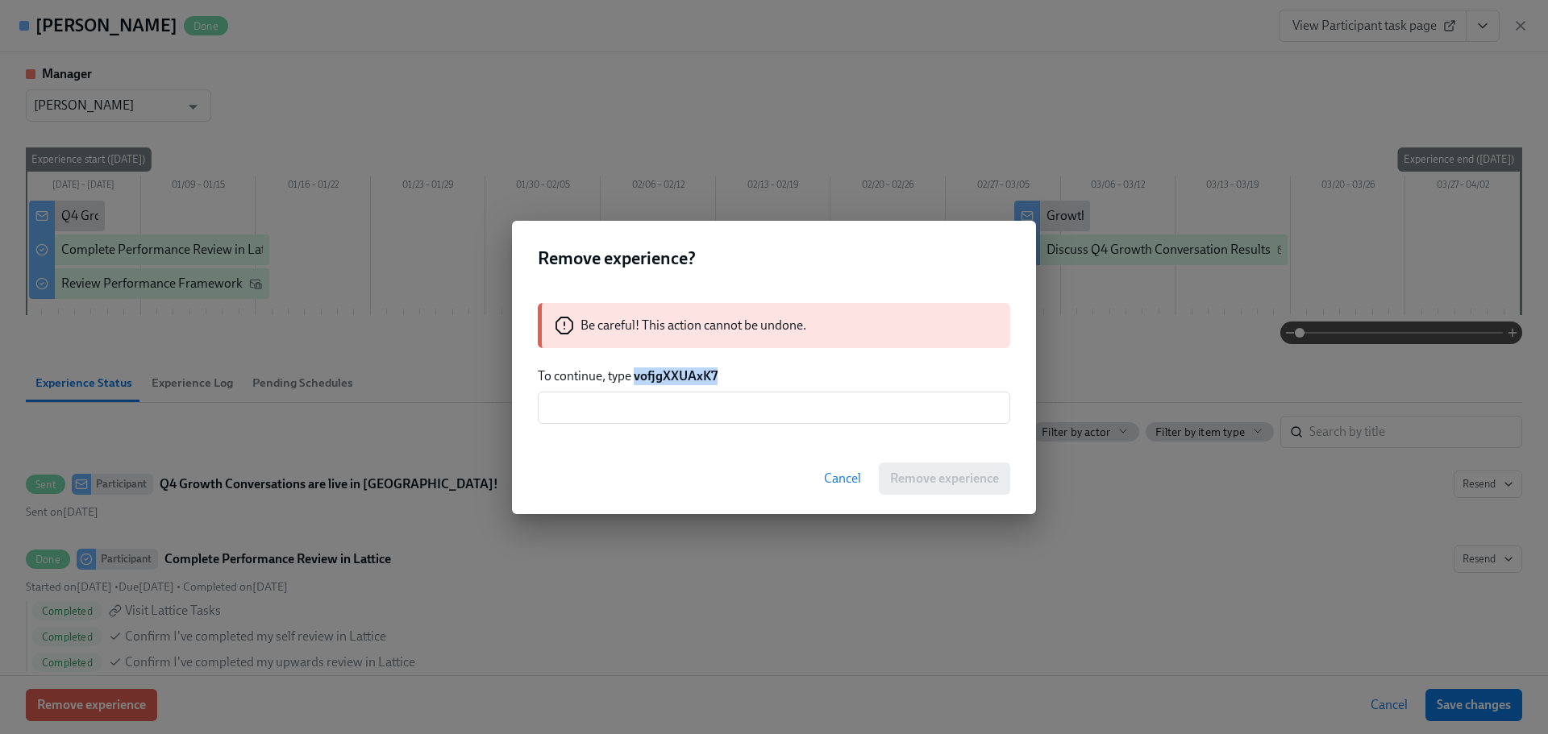
drag, startPoint x: 697, startPoint y: 371, endPoint x: 635, endPoint y: 376, distance: 62.3
click at [635, 376] on p "To continue, type vofjgXXUAxK7" at bounding box center [774, 377] width 472 height 18
click at [639, 425] on div "Be careful! This action cannot be undone. To continue, type vofjgXXUAxK7 ​" at bounding box center [774, 364] width 524 height 160
click at [646, 418] on input "text" at bounding box center [774, 408] width 472 height 32
paste input "vofjgXXUAxK7"
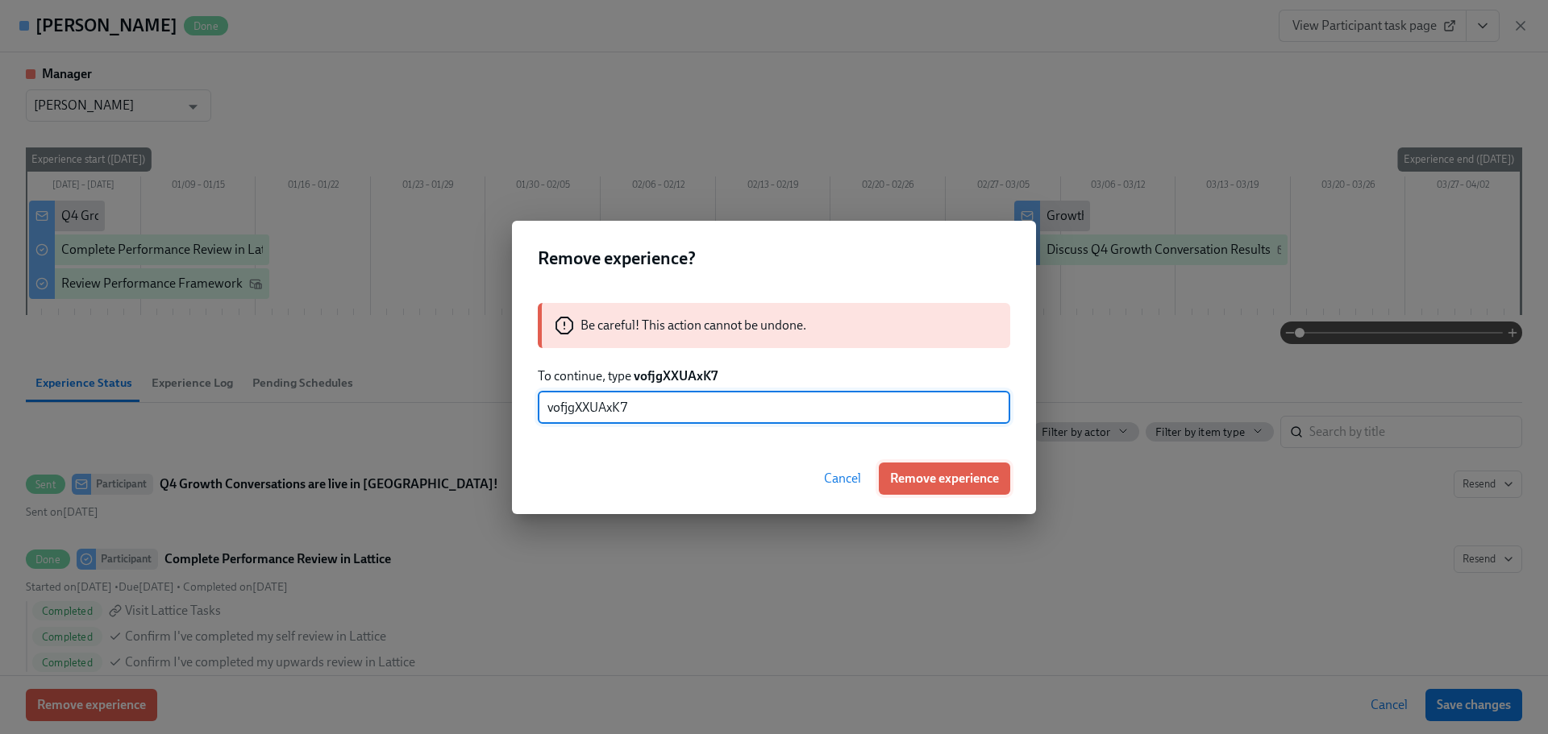
type input "vofjgXXUAxK7"
click at [941, 481] on span "Remove experience" at bounding box center [944, 479] width 109 height 16
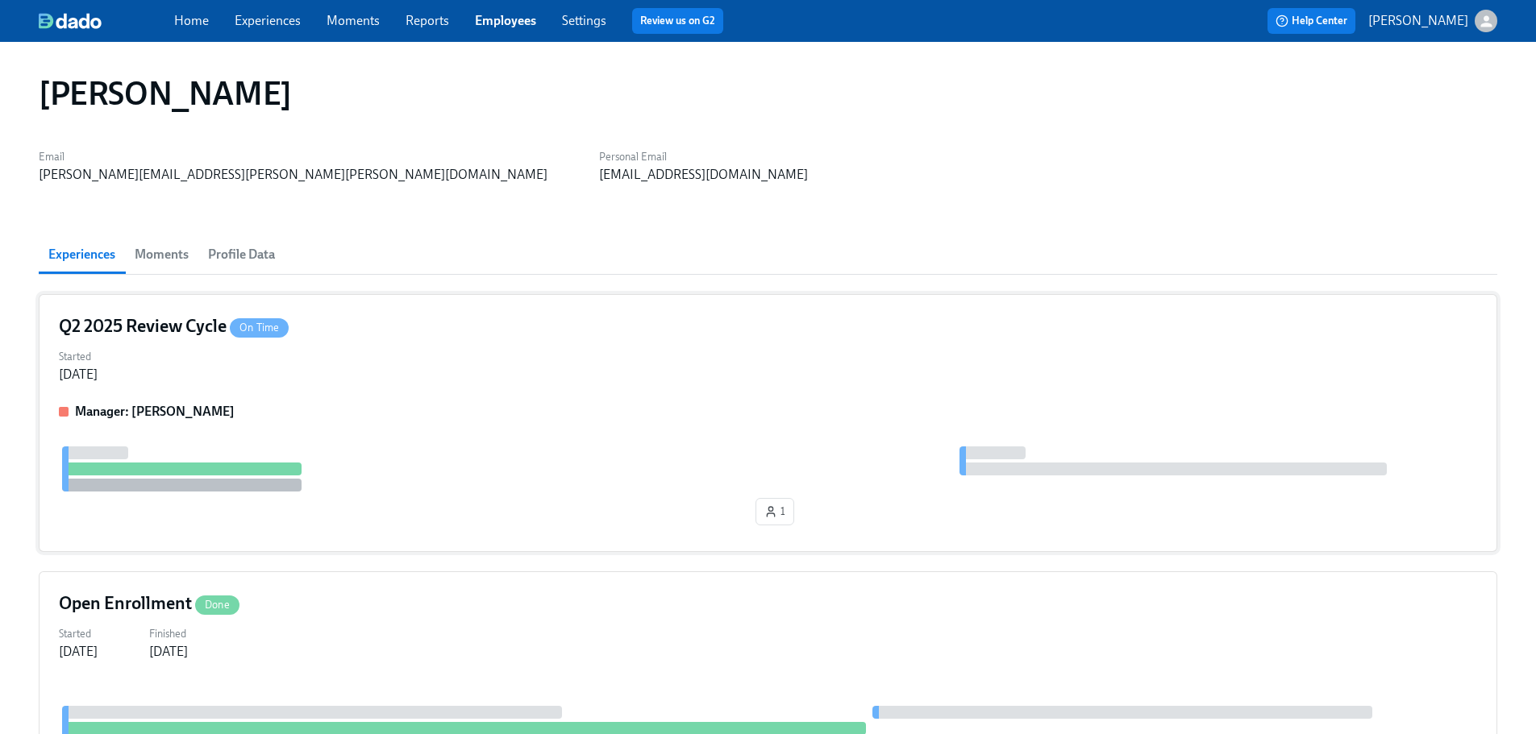
click at [575, 401] on div "Q2 2025 Review Cycle On Time Started [DATE] Manager: [PERSON_NAME] 1" at bounding box center [768, 423] width 1459 height 258
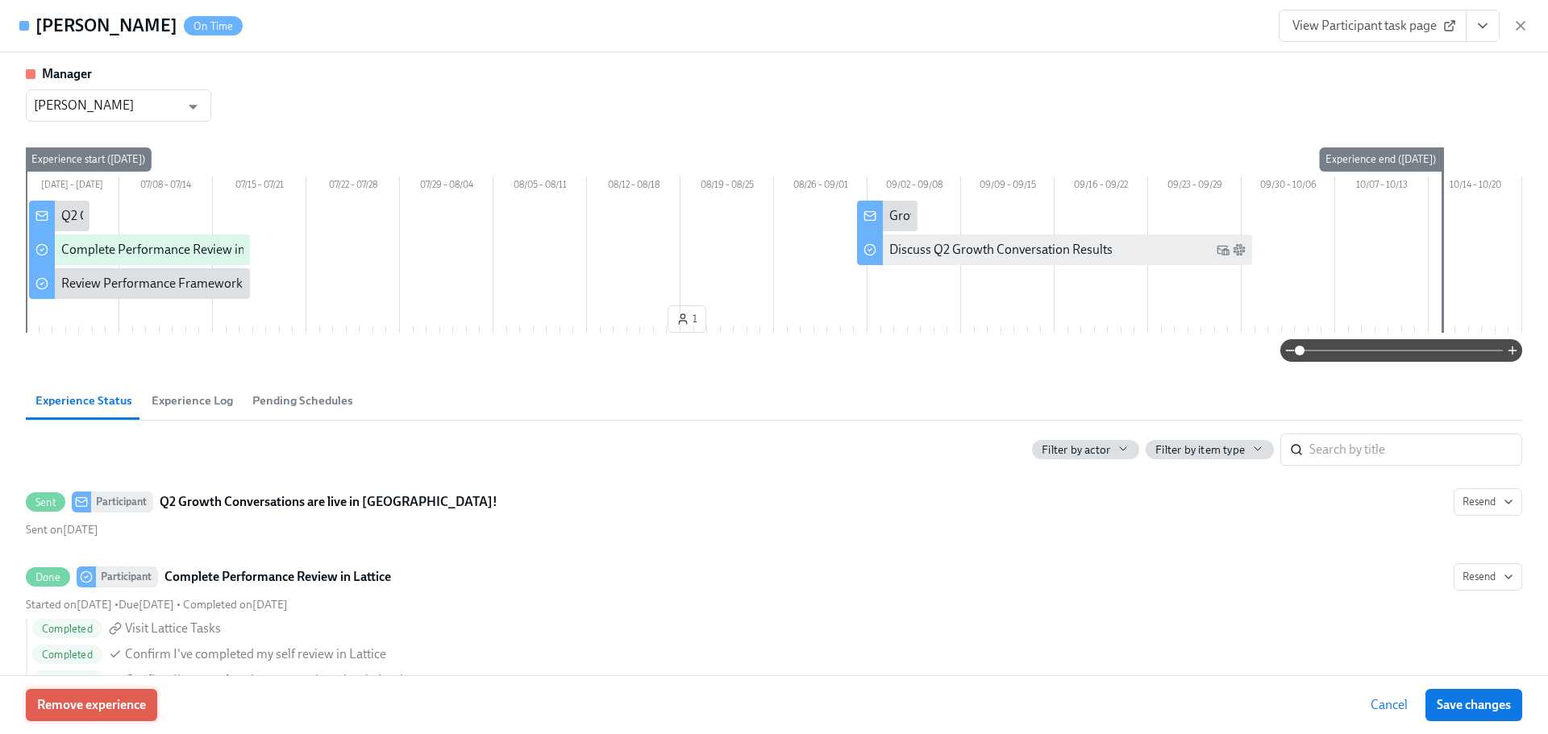
click at [129, 697] on button "Remove experience" at bounding box center [91, 705] width 131 height 32
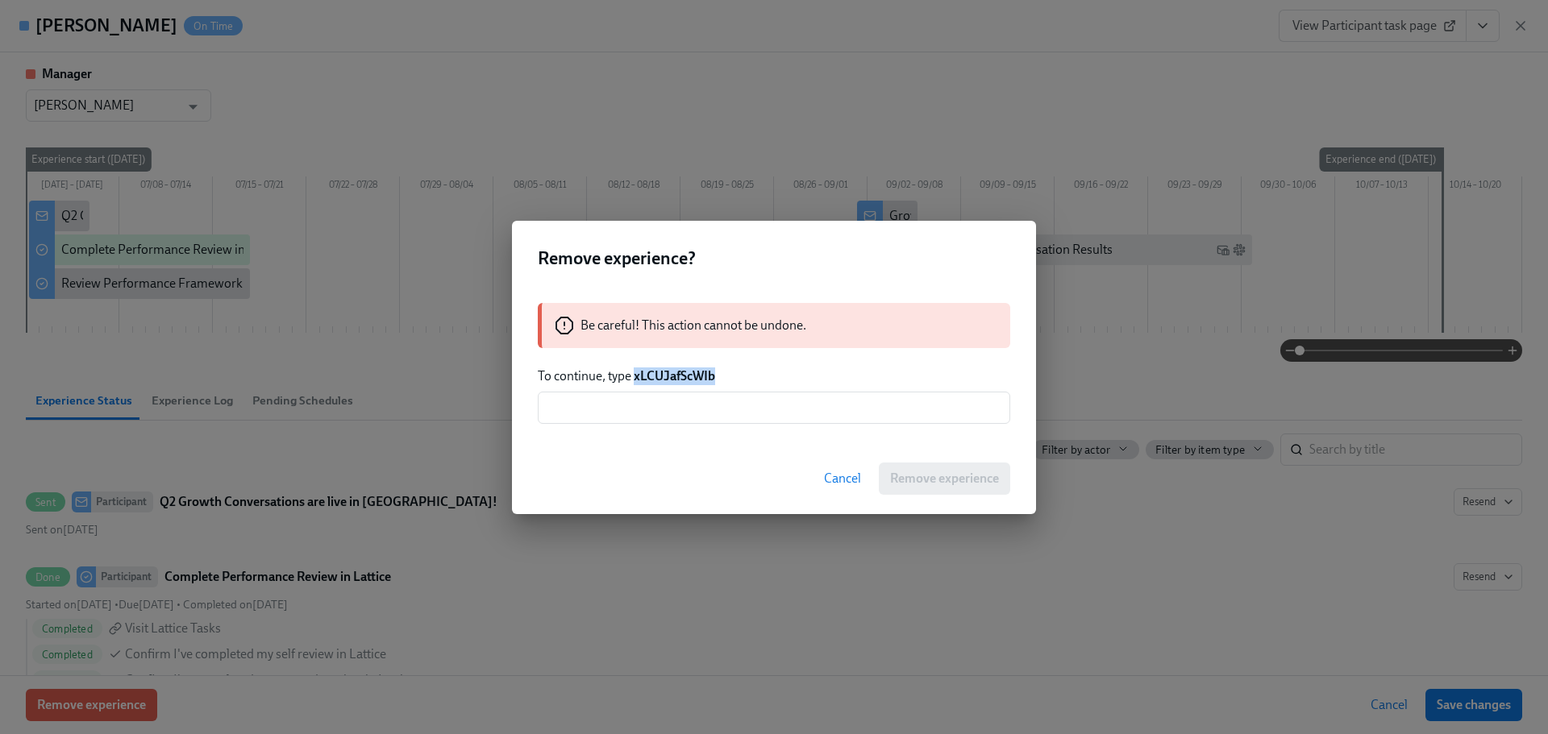
drag, startPoint x: 722, startPoint y: 376, endPoint x: 633, endPoint y: 378, distance: 89.5
click at [633, 378] on p "To continue, type xLCUJafScWIb" at bounding box center [774, 377] width 472 height 18
copy strong "xLCUJafScWIb"
click at [660, 419] on input "text" at bounding box center [774, 408] width 472 height 32
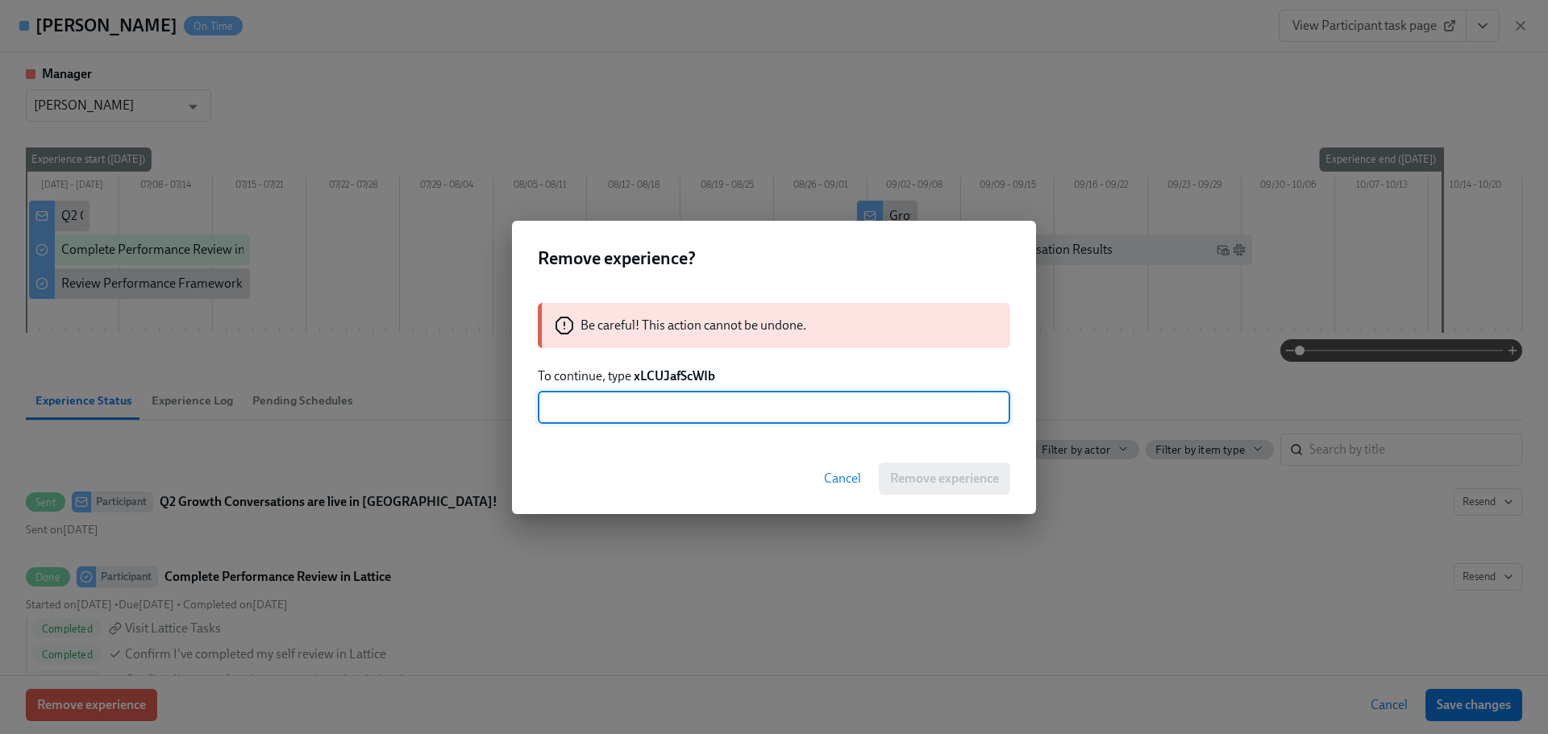
paste input "xLCUJafScWIb"
type input "xLCUJafScWIb"
click at [974, 485] on span "Remove experience" at bounding box center [944, 479] width 109 height 16
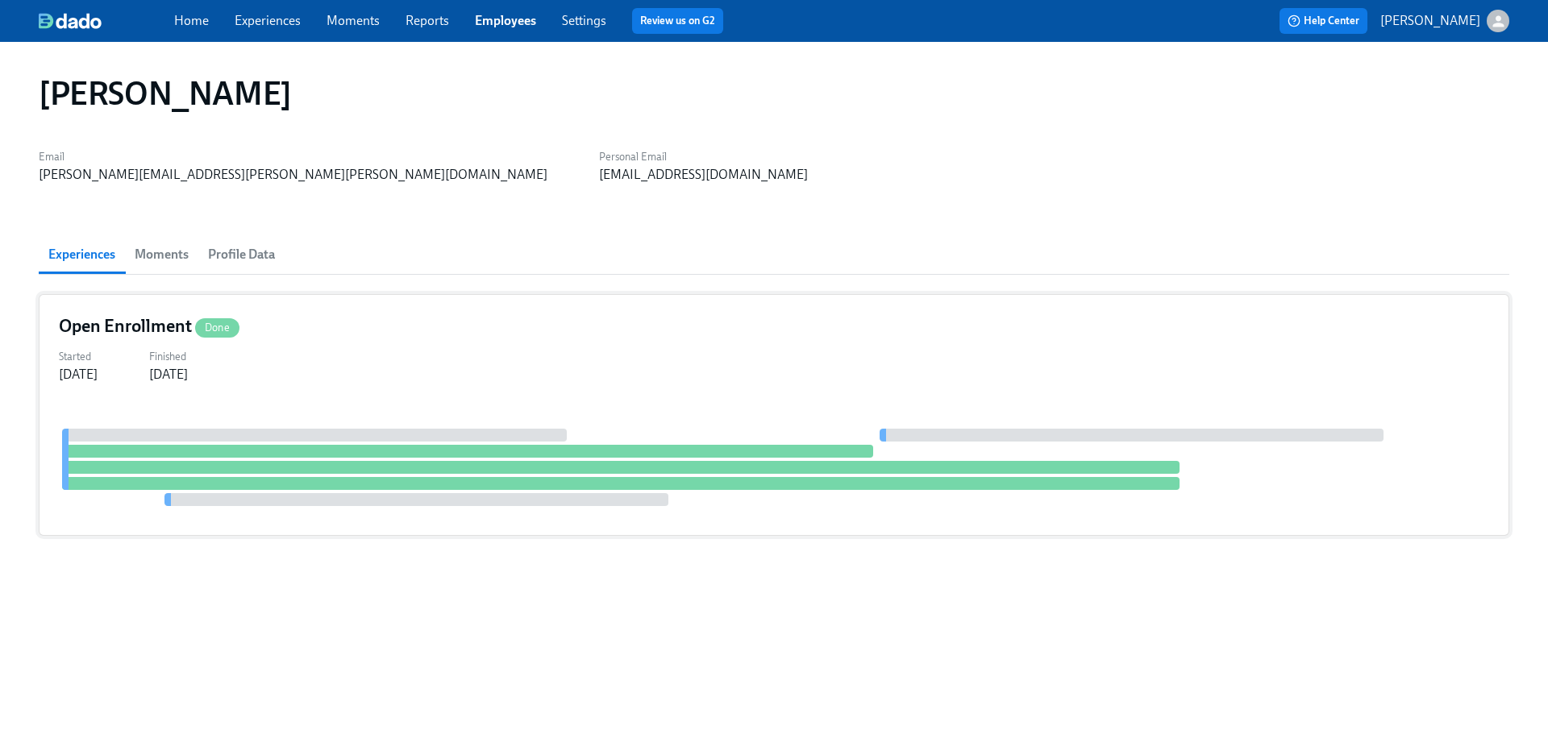
click at [464, 368] on div "Started [DATE] Finished [DATE]" at bounding box center [774, 364] width 1430 height 39
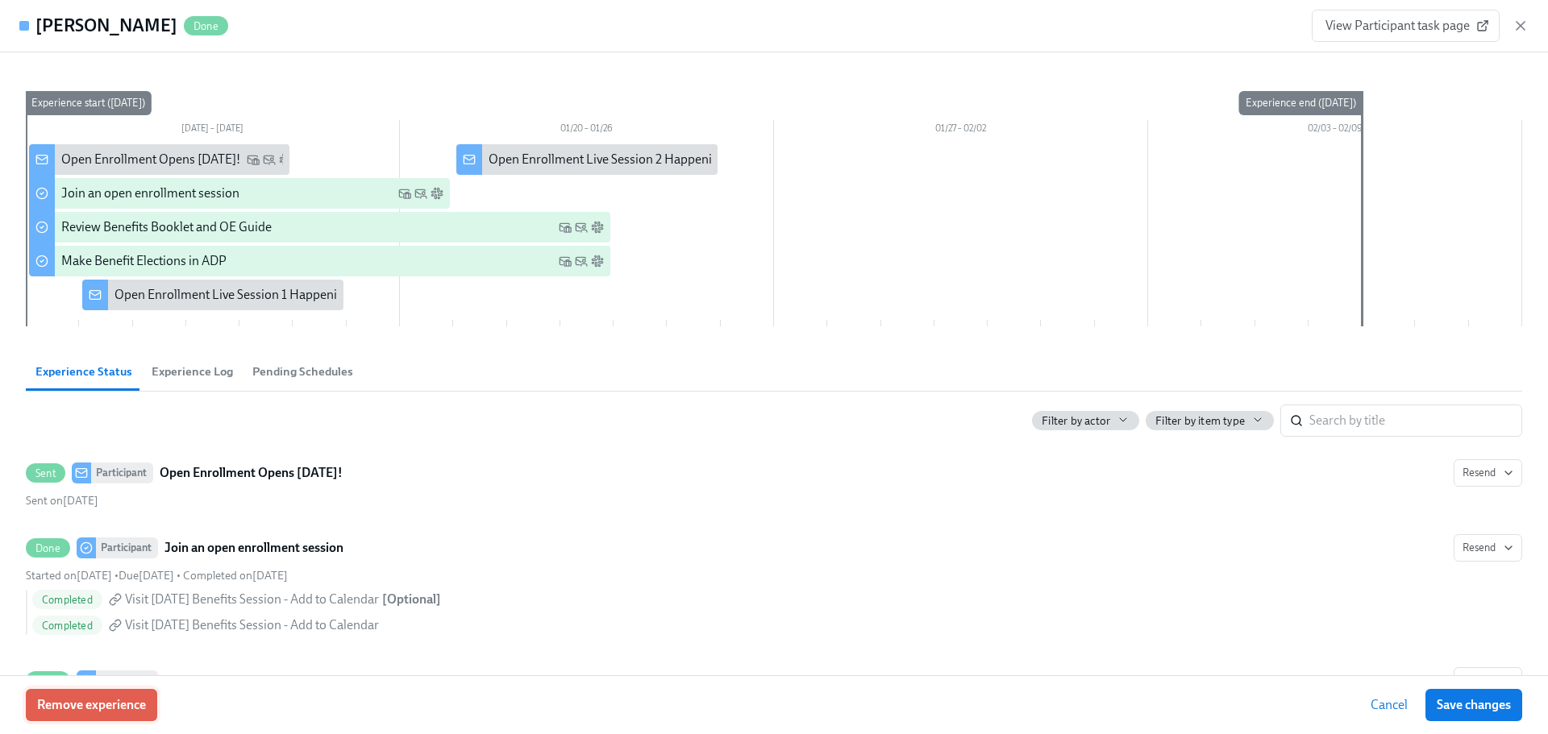
click at [154, 693] on button "Remove experience" at bounding box center [91, 705] width 131 height 32
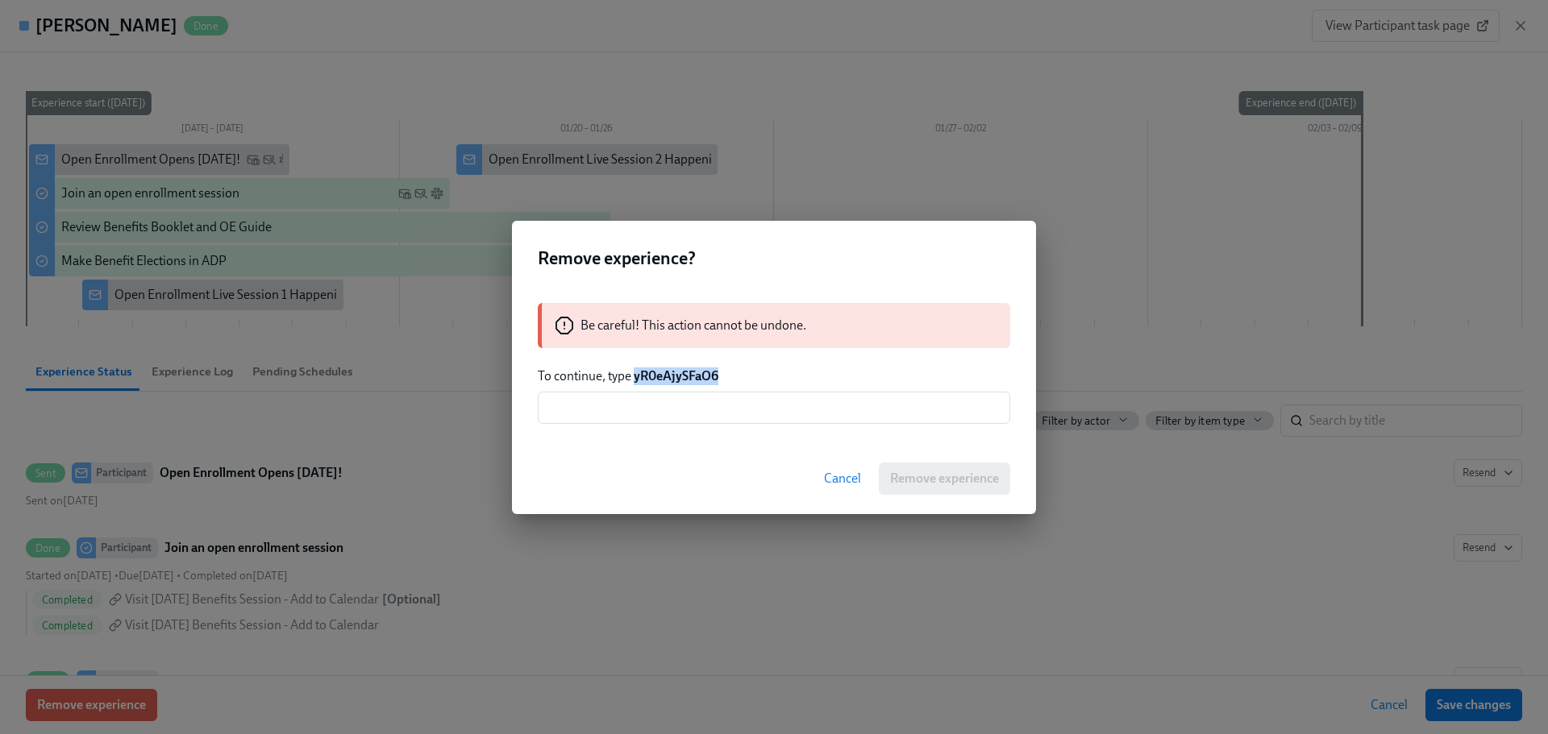
drag, startPoint x: 722, startPoint y: 369, endPoint x: 635, endPoint y: 375, distance: 87.3
click at [635, 375] on div "Be careful! This action cannot be undone. To continue, type yR0eAjySFaO6 ​" at bounding box center [774, 364] width 524 height 160
copy strong "yR0eAjySFaO6"
click at [688, 413] on input "text" at bounding box center [774, 408] width 472 height 32
paste input "yR0eAjySFaO6"
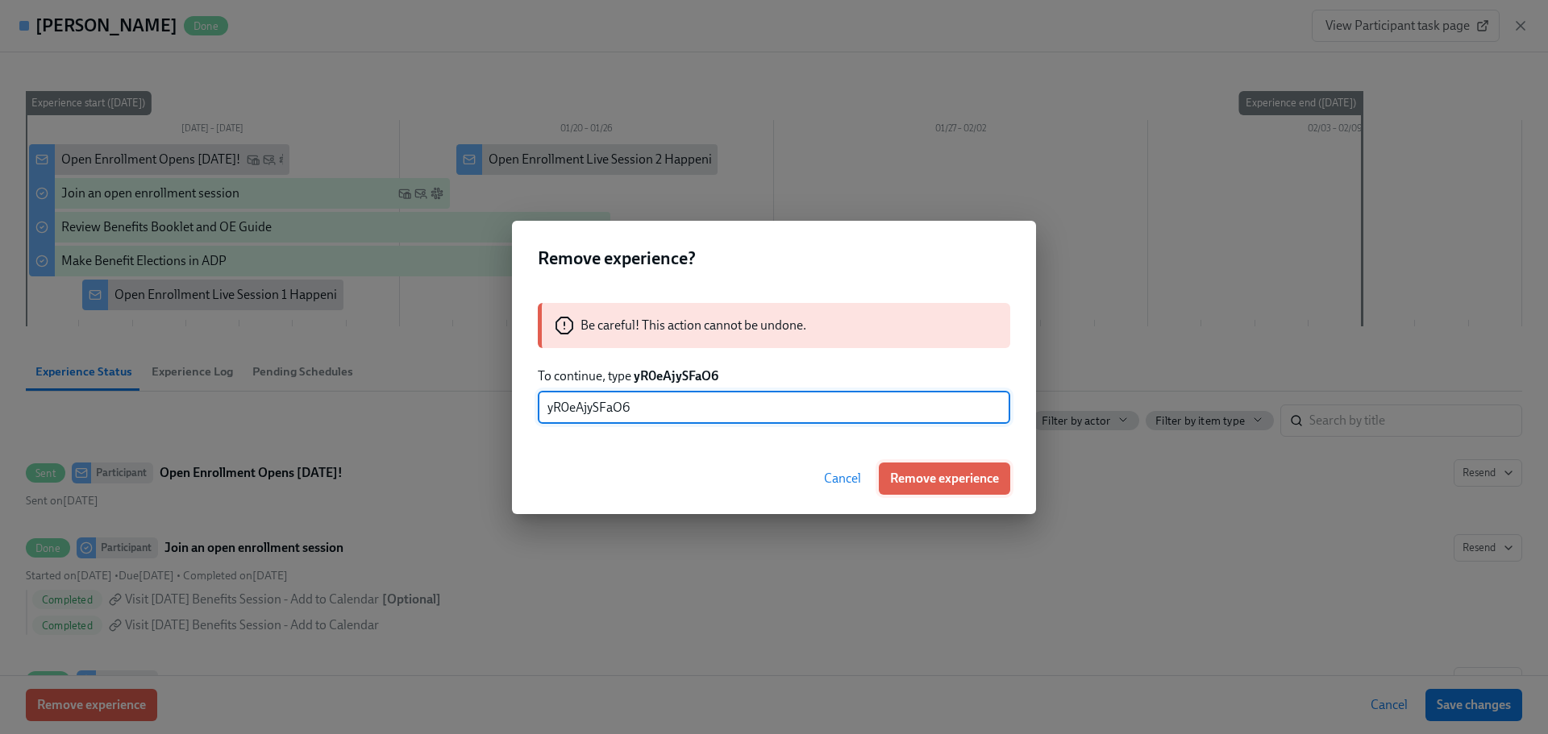
type input "yR0eAjySFaO6"
click at [884, 476] on button "Remove experience" at bounding box center [944, 479] width 131 height 32
